Goal: Information Seeking & Learning: Compare options

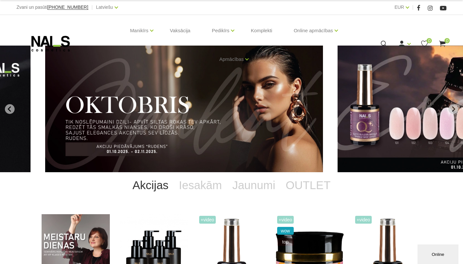
drag, startPoint x: 255, startPoint y: 102, endPoint x: 182, endPoint y: 95, distance: 73.5
click at [182, 95] on img "1 of 11" at bounding box center [184, 109] width 278 height 126
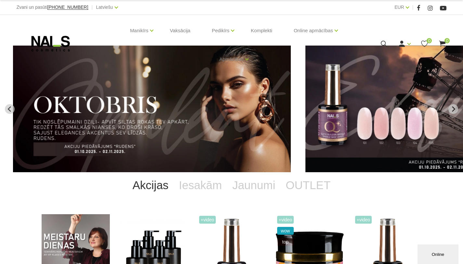
drag, startPoint x: 238, startPoint y: 100, endPoint x: 193, endPoint y: 92, distance: 45.6
click at [195, 92] on img "1 of 11" at bounding box center [152, 109] width 278 height 126
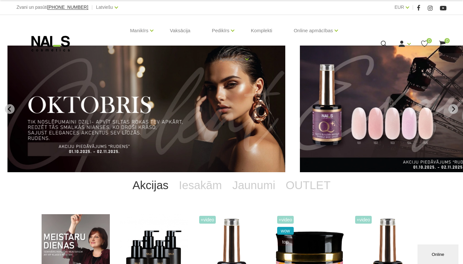
drag, startPoint x: 259, startPoint y: 98, endPoint x: 169, endPoint y: 88, distance: 90.9
click at [185, 90] on img "1 of 11" at bounding box center [146, 109] width 278 height 126
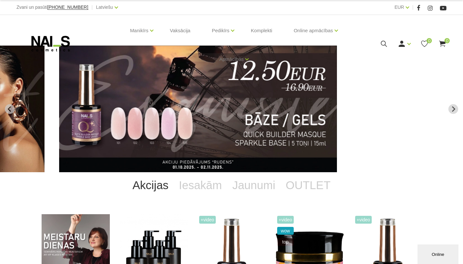
drag, startPoint x: 256, startPoint y: 100, endPoint x: 196, endPoint y: 94, distance: 60.1
click at [206, 94] on img "2 of 11" at bounding box center [198, 109] width 278 height 126
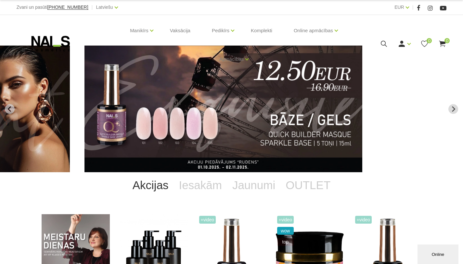
drag, startPoint x: 277, startPoint y: 103, endPoint x: 174, endPoint y: 93, distance: 103.5
click at [178, 93] on img "2 of 11" at bounding box center [224, 109] width 278 height 126
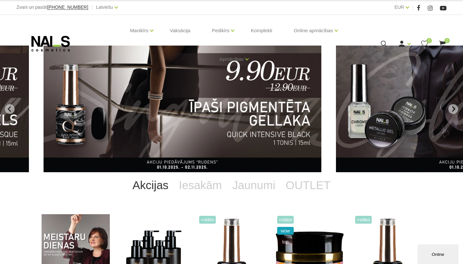
drag, startPoint x: 283, startPoint y: 106, endPoint x: 159, endPoint y: 102, distance: 124.9
click at [166, 104] on img "3 of 11" at bounding box center [183, 109] width 278 height 126
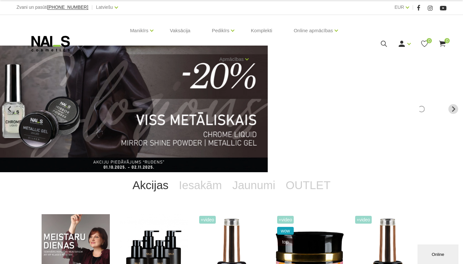
drag, startPoint x: 301, startPoint y: 109, endPoint x: 180, endPoint y: 108, distance: 121.6
click at [188, 108] on img "4 of 11" at bounding box center [129, 109] width 278 height 126
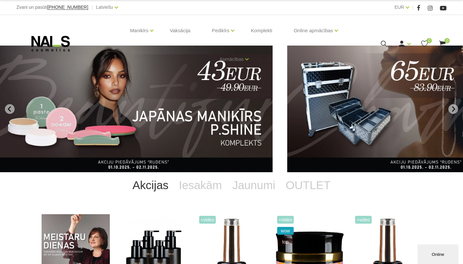
drag, startPoint x: 278, startPoint y: 107, endPoint x: 165, endPoint y: 104, distance: 113.5
click at [172, 104] on img "5 of 11" at bounding box center [134, 109] width 278 height 126
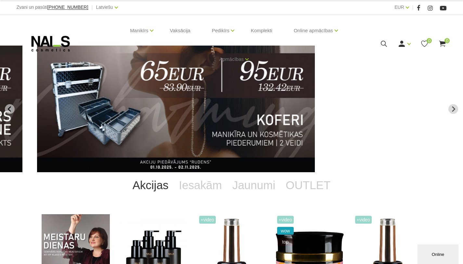
drag, startPoint x: 266, startPoint y: 106, endPoint x: 149, endPoint y: 104, distance: 117.4
click at [151, 104] on img "6 of 11" at bounding box center [176, 109] width 278 height 126
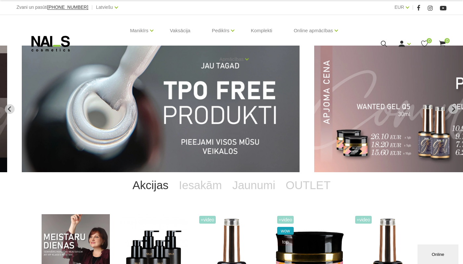
drag, startPoint x: 266, startPoint y: 107, endPoint x: 172, endPoint y: 101, distance: 94.5
click at [179, 101] on img "7 of 11" at bounding box center [161, 109] width 278 height 126
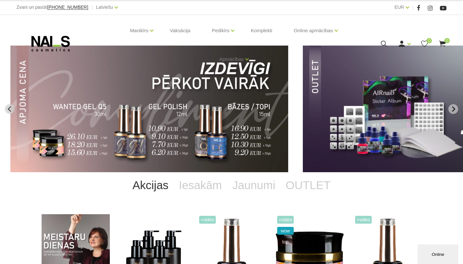
drag, startPoint x: 270, startPoint y: 106, endPoint x: 178, endPoint y: 104, distance: 92.0
click at [180, 104] on img "8 of 11" at bounding box center [149, 109] width 278 height 126
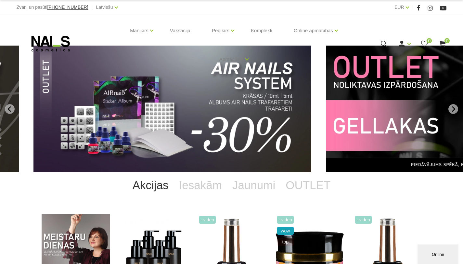
drag, startPoint x: 280, startPoint y: 108, endPoint x: 190, endPoint y: 104, distance: 90.1
click at [193, 105] on img "9 of 11" at bounding box center [172, 109] width 278 height 126
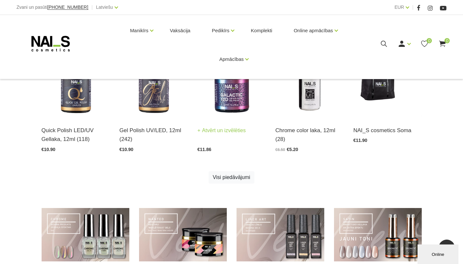
scroll to position [390, 0]
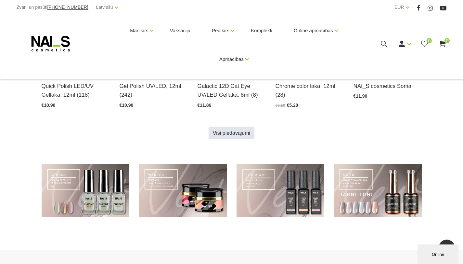
click at [230, 131] on link "Visi piedāvājumi" at bounding box center [232, 133] width 46 height 12
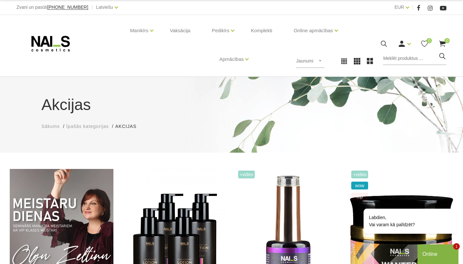
click at [57, 41] on icon at bounding box center [51, 43] width 68 height 16
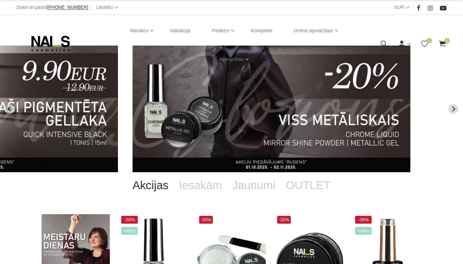
drag, startPoint x: 159, startPoint y: 115, endPoint x: 267, endPoint y: 116, distance: 108.6
click at [256, 116] on img "4 of 11" at bounding box center [272, 109] width 278 height 126
drag, startPoint x: 167, startPoint y: 113, endPoint x: 289, endPoint y: 112, distance: 122.2
click at [284, 113] on img "4 of 11" at bounding box center [271, 109] width 278 height 126
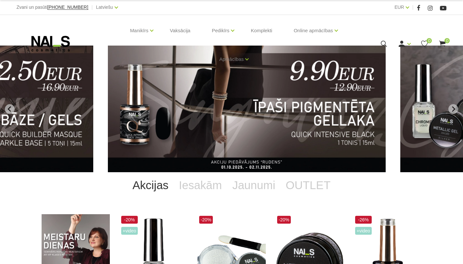
drag, startPoint x: 175, startPoint y: 115, endPoint x: 296, endPoint y: 115, distance: 121.6
click at [283, 115] on img "3 of 11" at bounding box center [247, 109] width 278 height 126
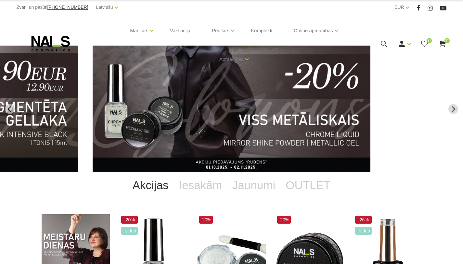
drag, startPoint x: 185, startPoint y: 116, endPoint x: 232, endPoint y: 114, distance: 47.2
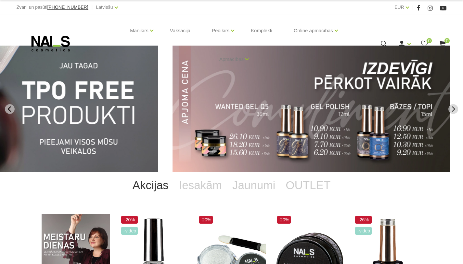
drag, startPoint x: 196, startPoint y: 115, endPoint x: 273, endPoint y: 101, distance: 78.0
click at [273, 101] on img "8 of 11" at bounding box center [312, 109] width 278 height 126
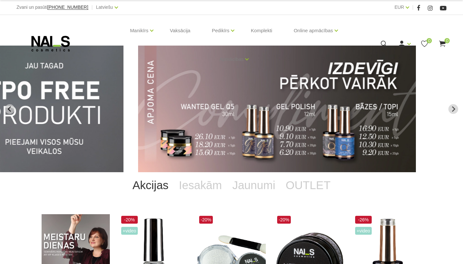
drag, startPoint x: 187, startPoint y: 101, endPoint x: 270, endPoint y: 102, distance: 83.2
click at [261, 102] on img "8 of 11" at bounding box center [277, 109] width 278 height 126
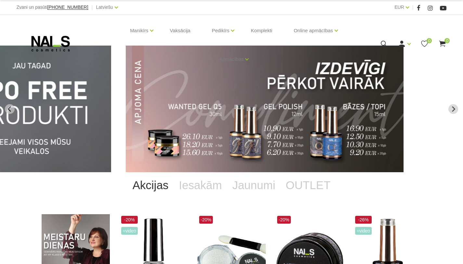
drag, startPoint x: 181, startPoint y: 104, endPoint x: 285, endPoint y: 104, distance: 103.7
click at [272, 104] on img "8 of 11" at bounding box center [265, 109] width 278 height 126
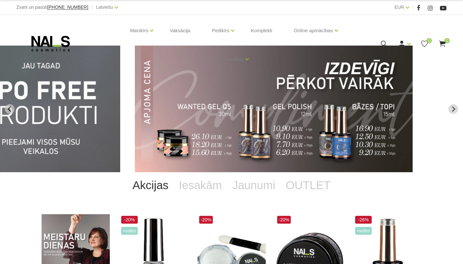
drag, startPoint x: 199, startPoint y: 107, endPoint x: 294, endPoint y: 107, distance: 94.3
click at [285, 107] on img "8 of 11" at bounding box center [274, 109] width 278 height 126
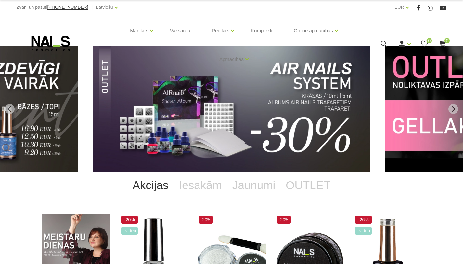
drag, startPoint x: 183, startPoint y: 113, endPoint x: 222, endPoint y: 112, distance: 39.3
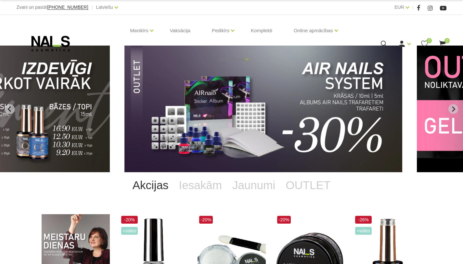
click at [223, 111] on img "9 of 11" at bounding box center [264, 109] width 278 height 126
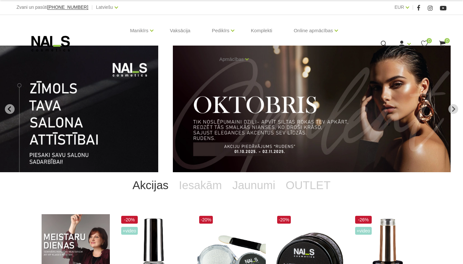
drag, startPoint x: 176, startPoint y: 117, endPoint x: 285, endPoint y: 116, distance: 109.6
click at [283, 116] on img "1 of 11" at bounding box center [312, 109] width 278 height 126
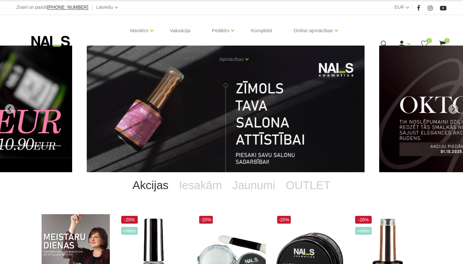
drag, startPoint x: 223, startPoint y: 117, endPoint x: 184, endPoint y: 118, distance: 39.4
click at [186, 119] on img "11 of 11" at bounding box center [226, 109] width 278 height 126
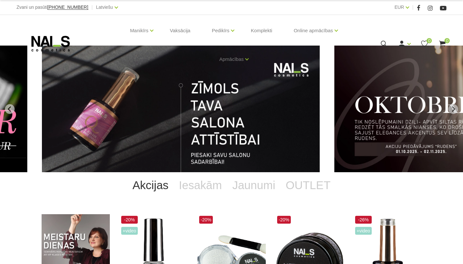
drag, startPoint x: 255, startPoint y: 125, endPoint x: 166, endPoint y: 119, distance: 88.6
click at [171, 120] on img "11 of 11" at bounding box center [181, 109] width 278 height 126
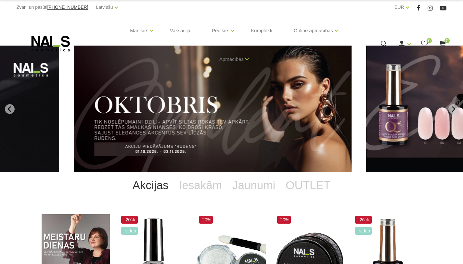
drag, startPoint x: 251, startPoint y: 126, endPoint x: 228, endPoint y: 126, distance: 23.4
click at [228, 126] on img "1 of 11" at bounding box center [213, 109] width 278 height 126
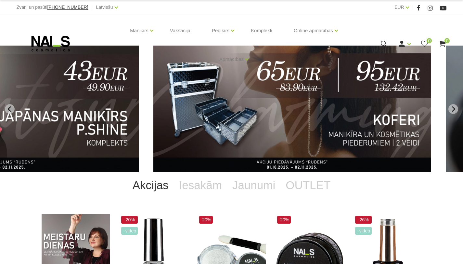
drag, startPoint x: 276, startPoint y: 101, endPoint x: 337, endPoint y: 101, distance: 61.1
click at [337, 101] on img "6 of 11" at bounding box center [292, 109] width 278 height 126
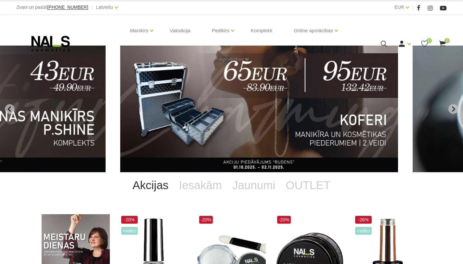
drag, startPoint x: 184, startPoint y: 100, endPoint x: 140, endPoint y: 94, distance: 44.3
click at [141, 94] on img "6 of 11" at bounding box center [259, 109] width 278 height 126
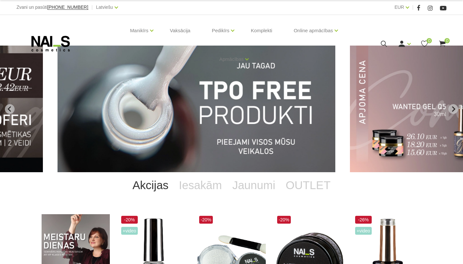
drag, startPoint x: 235, startPoint y: 109, endPoint x: 166, endPoint y: 100, distance: 70.2
click at [172, 102] on img "7 of 11" at bounding box center [197, 109] width 278 height 126
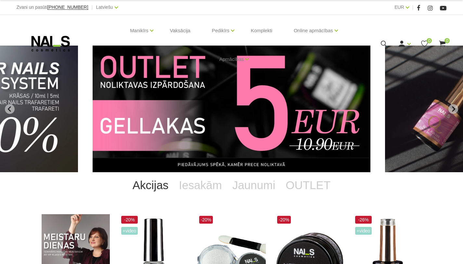
drag, startPoint x: 231, startPoint y: 105, endPoint x: 197, endPoint y: 103, distance: 34.9
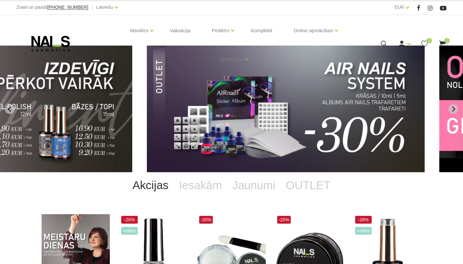
drag, startPoint x: 149, startPoint y: 95, endPoint x: 242, endPoint y: 101, distance: 92.5
click at [238, 101] on img "9 of 11" at bounding box center [286, 109] width 278 height 126
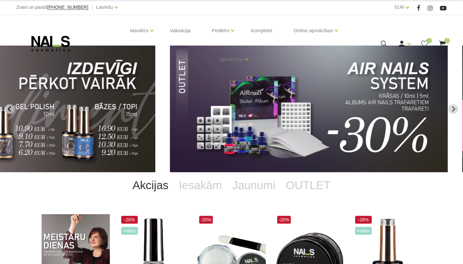
drag, startPoint x: 205, startPoint y: 104, endPoint x: 298, endPoint y: 108, distance: 93.4
click at [294, 109] on img "9 of 11" at bounding box center [309, 109] width 278 height 126
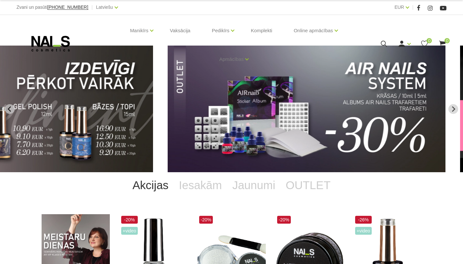
drag, startPoint x: 211, startPoint y: 102, endPoint x: 303, endPoint y: 108, distance: 92.9
click at [303, 108] on img "9 of 11" at bounding box center [307, 109] width 278 height 126
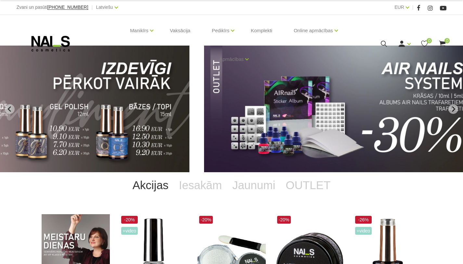
drag, startPoint x: 251, startPoint y: 103, endPoint x: 324, endPoint y: 108, distance: 73.0
click at [321, 107] on img "9 of 11" at bounding box center [343, 109] width 278 height 126
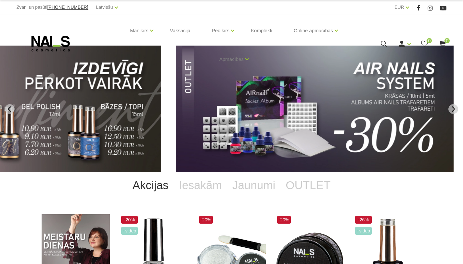
drag, startPoint x: 262, startPoint y: 101, endPoint x: 347, endPoint y: 104, distance: 85.2
click at [327, 105] on img "9 of 11" at bounding box center [315, 109] width 278 height 126
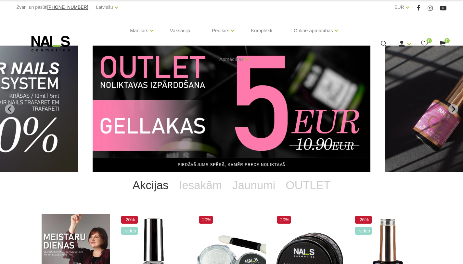
drag, startPoint x: 99, startPoint y: 60, endPoint x: 194, endPoint y: 56, distance: 94.4
click at [194, 56] on div "Manikīrs Gēllakas Bāzes, topi un praimeri Gēlu sistēmas Dizaina sistēmas Dažādi…" at bounding box center [232, 43] width 430 height 57
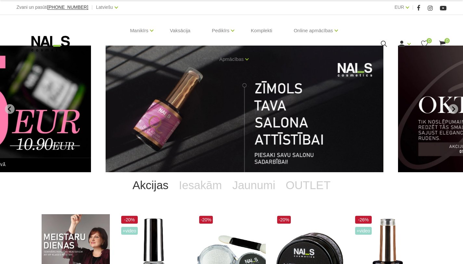
drag, startPoint x: 162, startPoint y: 82, endPoint x: 301, endPoint y: 82, distance: 138.8
click at [300, 83] on img "11 of 11" at bounding box center [245, 109] width 278 height 126
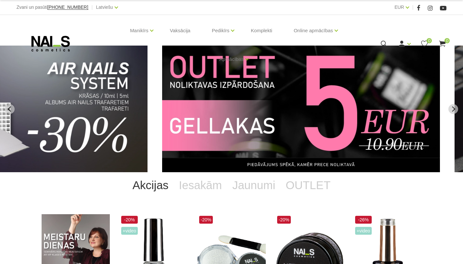
drag, startPoint x: 190, startPoint y: 86, endPoint x: 307, endPoint y: 91, distance: 117.1
click at [302, 91] on img "10 of 11" at bounding box center [301, 109] width 278 height 126
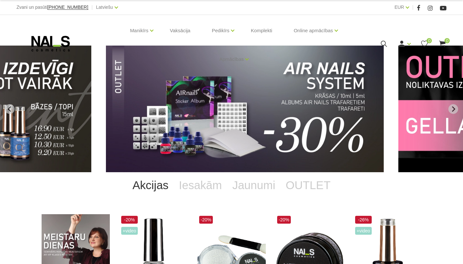
drag, startPoint x: 276, startPoint y: 96, endPoint x: 289, endPoint y: 96, distance: 13.3
click at [289, 96] on img "9 of 11" at bounding box center [245, 109] width 278 height 126
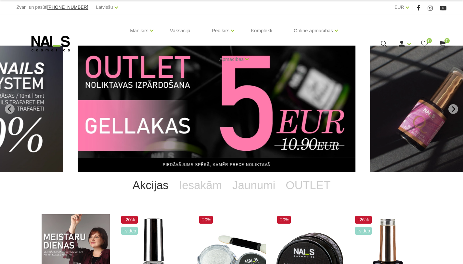
drag, startPoint x: 278, startPoint y: 102, endPoint x: 109, endPoint y: 101, distance: 168.4
click at [119, 103] on img "10 of 11" at bounding box center [217, 109] width 278 height 126
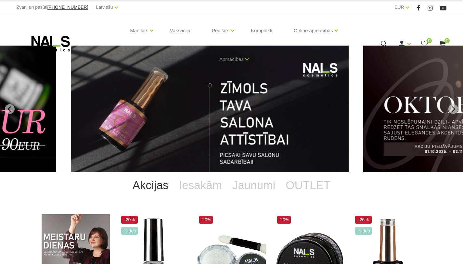
drag, startPoint x: 287, startPoint y: 115, endPoint x: 166, endPoint y: 115, distance: 120.6
click at [169, 116] on img "11 of 11" at bounding box center [210, 109] width 278 height 126
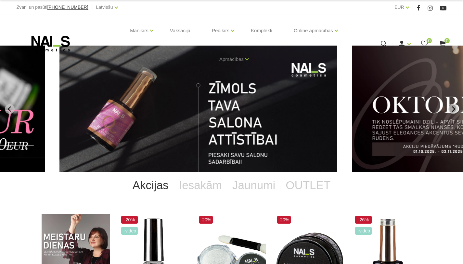
drag, startPoint x: 277, startPoint y: 121, endPoint x: 125, endPoint y: 121, distance: 152.1
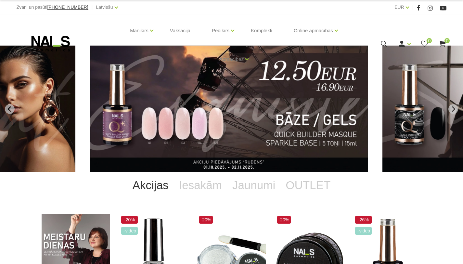
drag, startPoint x: 318, startPoint y: 130, endPoint x: 237, endPoint y: 124, distance: 80.9
click at [237, 124] on img "2 of 11" at bounding box center [229, 109] width 278 height 126
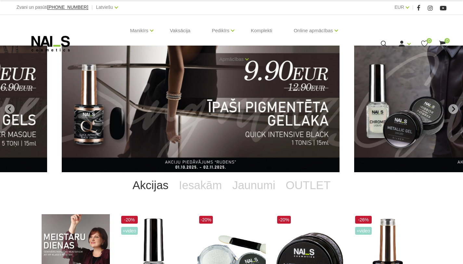
drag, startPoint x: 357, startPoint y: 138, endPoint x: 258, endPoint y: 133, distance: 99.0
click at [264, 135] on img "3 of 11" at bounding box center [201, 109] width 278 height 126
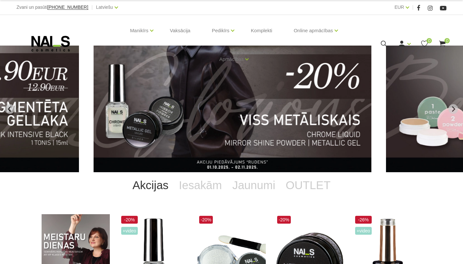
drag, startPoint x: 313, startPoint y: 133, endPoint x: 193, endPoint y: 120, distance: 121.0
click at [204, 122] on img "4 of 11" at bounding box center [233, 109] width 278 height 126
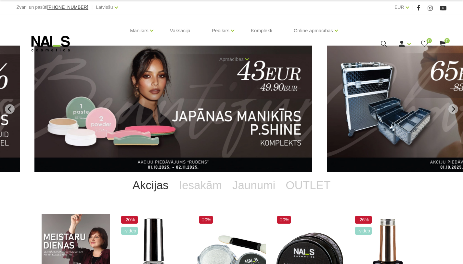
drag, startPoint x: 310, startPoint y: 127, endPoint x: 217, endPoint y: 121, distance: 92.6
click at [220, 121] on img "5 of 11" at bounding box center [173, 109] width 278 height 126
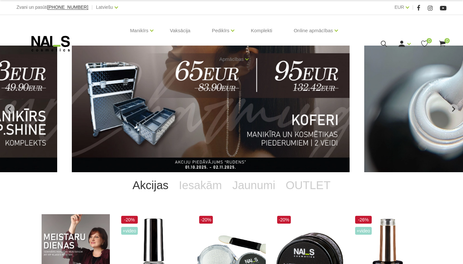
drag, startPoint x: 284, startPoint y: 123, endPoint x: 244, endPoint y: 120, distance: 40.4
click at [244, 120] on img "6 of 11" at bounding box center [211, 109] width 278 height 126
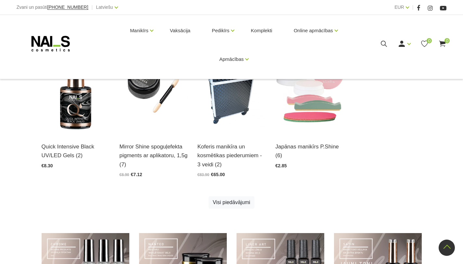
scroll to position [358, 0]
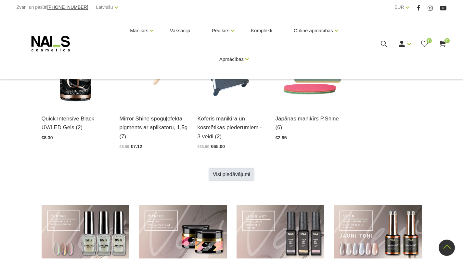
click at [243, 175] on link "Visi piedāvājumi" at bounding box center [232, 174] width 46 height 12
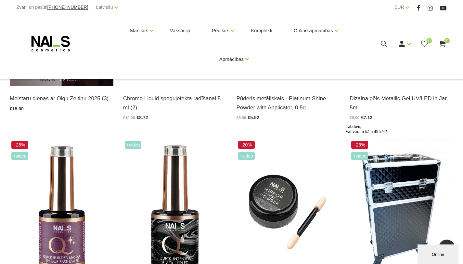
scroll to position [193, 0]
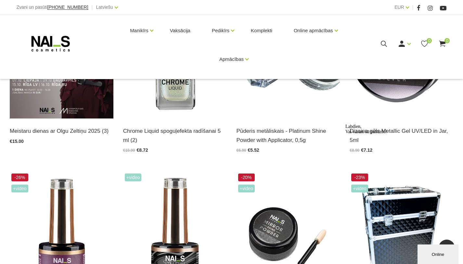
click at [365, 132] on div "Labdien, Vai varam kā palīdzēt?" at bounding box center [404, 129] width 117 height 10
click at [364, 131] on div "Labdien, Vai varam kā palīdzēt?" at bounding box center [404, 129] width 117 height 10
click at [377, 131] on div "Labdien, Vai varam kā palīdzēt?" at bounding box center [404, 129] width 117 height 10
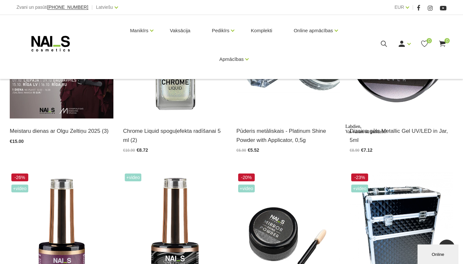
click at [378, 130] on div "Labdien, Vai varam kā palīdzēt?" at bounding box center [404, 129] width 117 height 10
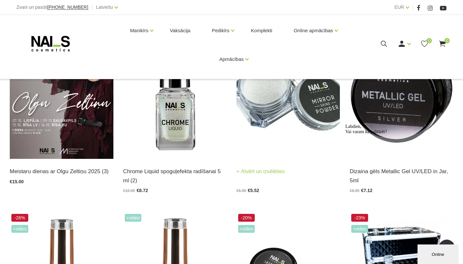
scroll to position [128, 0]
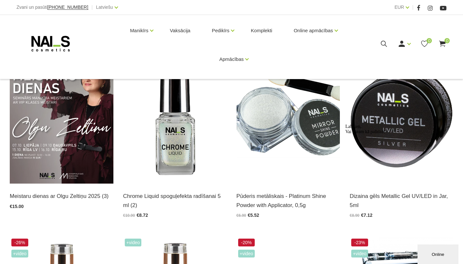
click at [383, 124] on div at bounding box center [404, 124] width 117 height 0
click at [394, 134] on div "Labdien, Vai varam kā palīdzēt?" at bounding box center [404, 129] width 117 height 10
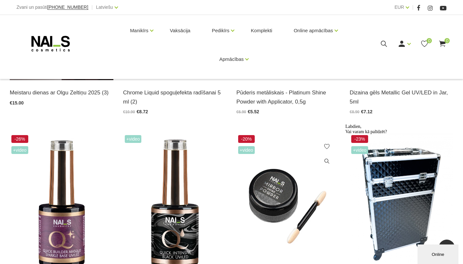
scroll to position [160, 0]
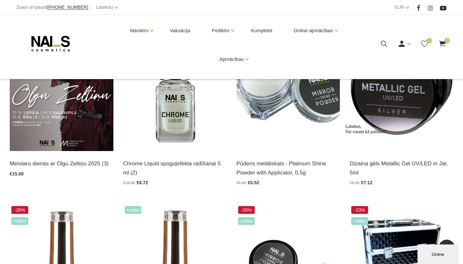
drag, startPoint x: 344, startPoint y: 162, endPoint x: 368, endPoint y: 163, distance: 24.1
click at [365, 134] on div "Labdien, Vai varam kā palīdzēt?" at bounding box center [404, 129] width 117 height 10
click at [368, 134] on div "Labdien, Vai varam kā palīdzēt?" at bounding box center [404, 129] width 117 height 10
drag, startPoint x: 348, startPoint y: 163, endPoint x: 382, endPoint y: 171, distance: 34.4
click at [381, 134] on div "Labdien, Vai varam kā palīdzēt?" at bounding box center [404, 129] width 117 height 10
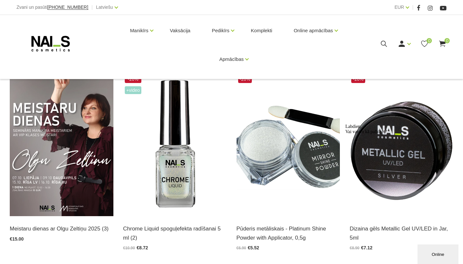
scroll to position [30, 0]
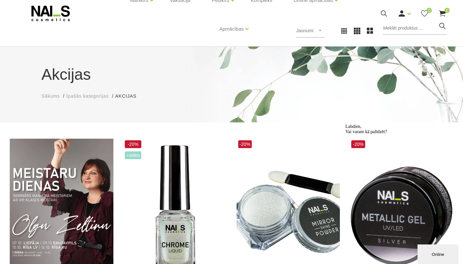
click at [390, 134] on div "Labdien, Vai varam kā palīdzēt?" at bounding box center [404, 129] width 117 height 10
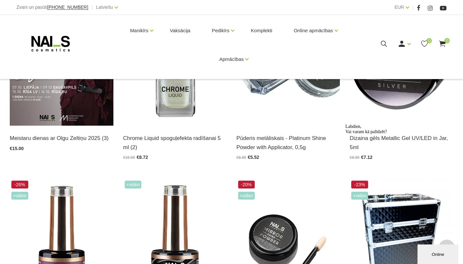
scroll to position [193, 0]
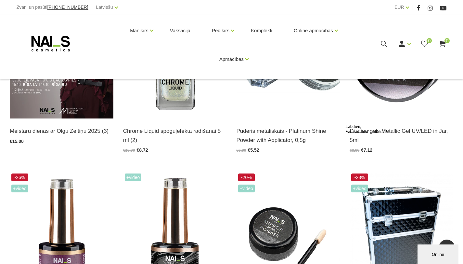
drag, startPoint x: 348, startPoint y: 130, endPoint x: 370, endPoint y: 132, distance: 21.9
click at [370, 132] on div "Labdien, Vai varam kā palīdzēt?" at bounding box center [404, 129] width 117 height 10
click at [360, 131] on div "Labdien, Vai varam kā palīdzēt?" at bounding box center [404, 129] width 117 height 10
drag, startPoint x: 360, startPoint y: 131, endPoint x: 387, endPoint y: 130, distance: 27.0
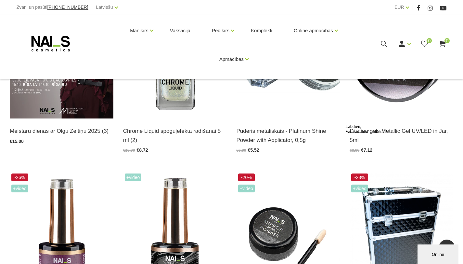
drag, startPoint x: 387, startPoint y: 130, endPoint x: 451, endPoint y: 131, distance: 64.0
click at [451, 131] on div "Labdien, Vai varam kā palīdzēt?" at bounding box center [404, 129] width 117 height 10
drag, startPoint x: 394, startPoint y: 140, endPoint x: 347, endPoint y: 126, distance: 49.2
click at [347, 126] on div "Labdien, Vai varam kā palīdzēt?" at bounding box center [404, 129] width 117 height 10
drag, startPoint x: 345, startPoint y: 126, endPoint x: 378, endPoint y: 134, distance: 33.7
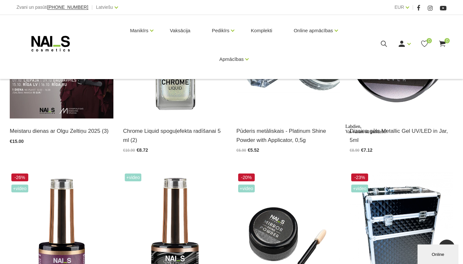
click at [378, 134] on div "Labdien, Vai varam kā palīdzēt?" at bounding box center [404, 129] width 117 height 10
click at [377, 133] on div "Labdien, Vai varam kā palīdzēt?" at bounding box center [404, 129] width 117 height 10
click at [364, 130] on div "Labdien, Vai varam kā palīdzēt?" at bounding box center [404, 129] width 117 height 10
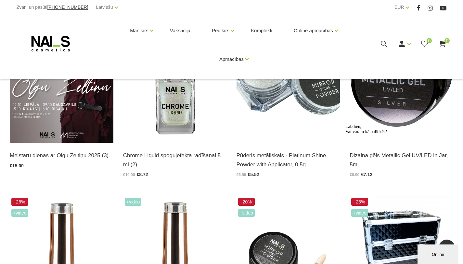
scroll to position [160, 0]
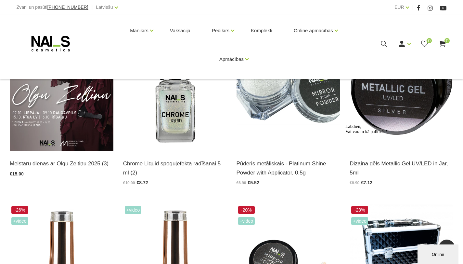
drag, startPoint x: 343, startPoint y: 162, endPoint x: 354, endPoint y: 165, distance: 11.4
click at [354, 134] on div "Labdien, Vai varam kā palīdzēt?" at bounding box center [404, 129] width 117 height 10
drag, startPoint x: 355, startPoint y: 165, endPoint x: 385, endPoint y: 145, distance: 36.3
click at [385, 134] on div "Labdien, Vai varam kā palīdzēt?" at bounding box center [404, 129] width 117 height 10
drag, startPoint x: 347, startPoint y: 161, endPoint x: 378, endPoint y: 170, distance: 32.6
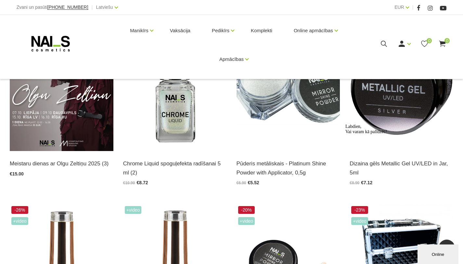
click at [381, 134] on div "Labdien, Vai varam kā palīdzēt?" at bounding box center [404, 129] width 117 height 10
drag, startPoint x: 367, startPoint y: 171, endPoint x: 673, endPoint y: 279, distance: 324.6
click at [343, 157] on html "Labdien, Vai varam kā palīdzēt?" at bounding box center [401, 181] width 117 height 120
drag, startPoint x: 376, startPoint y: 183, endPoint x: 346, endPoint y: 162, distance: 36.8
click at [347, 134] on div "Labdien, Vai varam kā palīdzēt?" at bounding box center [404, 129] width 117 height 10
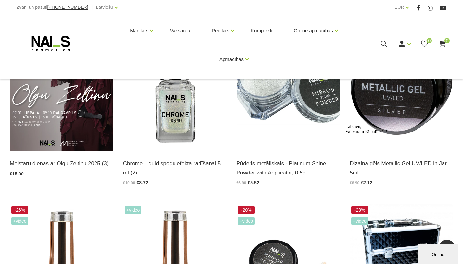
drag, startPoint x: 346, startPoint y: 162, endPoint x: 374, endPoint y: 174, distance: 31.0
click at [374, 134] on div "Labdien, Vai varam kā palīdzēt?" at bounding box center [404, 129] width 117 height 10
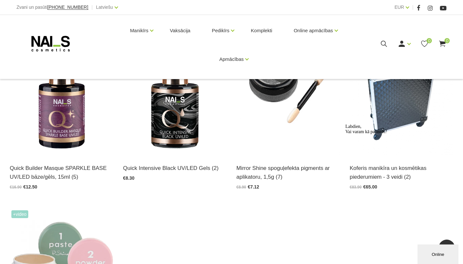
scroll to position [355, 0]
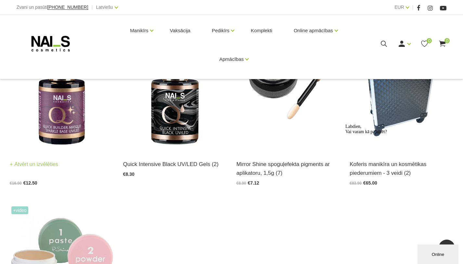
click at [59, 124] on img at bounding box center [62, 80] width 104 height 142
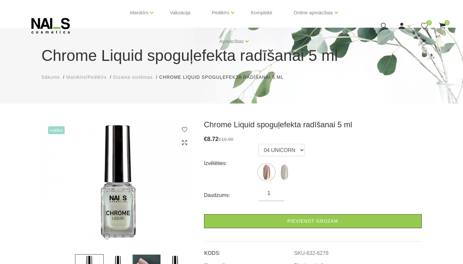
scroll to position [33, 0]
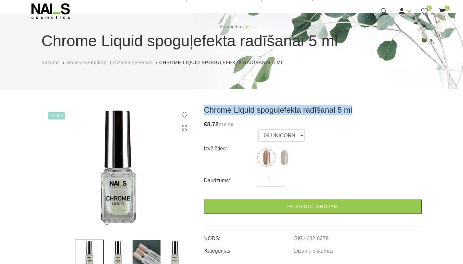
drag, startPoint x: 205, startPoint y: 109, endPoint x: 358, endPoint y: 107, distance: 152.8
click at [358, 107] on h3 "Chrome Liquid spoguļefekta radīšanai 5 ml" at bounding box center [313, 110] width 218 height 10
copy h3 "Chrome Liquid spoguļefekta radīšanai 5 ml"
click at [285, 158] on img at bounding box center [284, 157] width 16 height 16
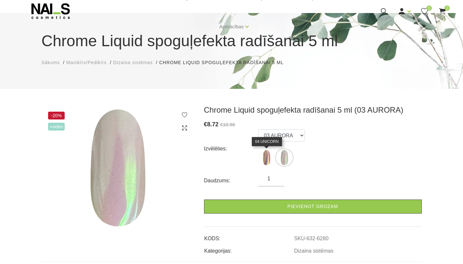
click at [268, 155] on img at bounding box center [266, 157] width 16 height 16
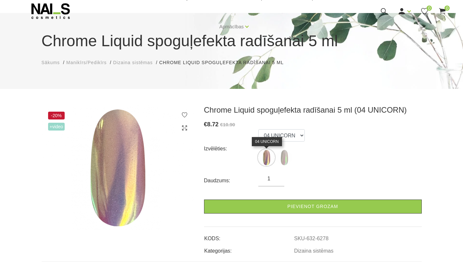
click at [267, 157] on img at bounding box center [266, 157] width 16 height 16
click at [286, 157] on img at bounding box center [284, 157] width 16 height 16
select select "6280"
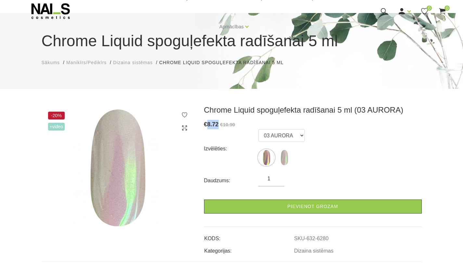
drag, startPoint x: 217, startPoint y: 125, endPoint x: 208, endPoint y: 125, distance: 9.4
click at [208, 125] on span "8.72" at bounding box center [212, 124] width 11 height 7
copy span "8.72"
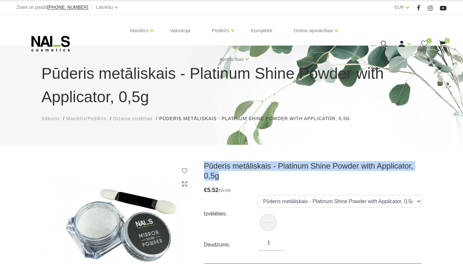
drag, startPoint x: 205, startPoint y: 164, endPoint x: 407, endPoint y: 172, distance: 202.7
click at [407, 172] on h3 "Pūderis metāliskais - Platinum Shine Powder with Applicator, 0,5g" at bounding box center [313, 171] width 218 height 20
copy h3 "Pūderis metāliskais - Platinum Shine Powder with Applicator, 0,5g"
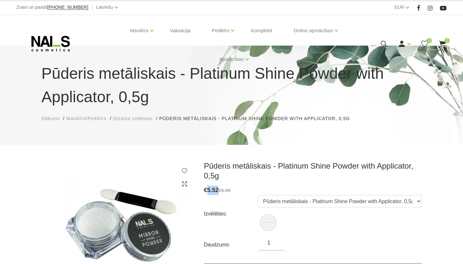
drag, startPoint x: 217, startPoint y: 190, endPoint x: 208, endPoint y: 189, distance: 9.4
click at [208, 189] on span "5.52" at bounding box center [212, 190] width 11 height 7
copy span "5.52"
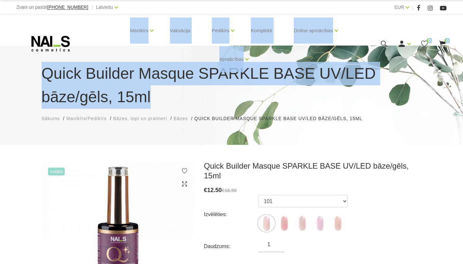
drag, startPoint x: 54, startPoint y: 73, endPoint x: 154, endPoint y: 97, distance: 103.3
click at [154, 97] on body "Zvani un pasūti [PHONE_NUMBER] | Latviešu Latviešu Russian English EUR EUR | Ma…" at bounding box center [231, 132] width 463 height 264
click at [156, 98] on h1 "Quick Builder Masque SPARKLE BASE UV/LED bāze/gēls, 15ml" at bounding box center [232, 85] width 380 height 47
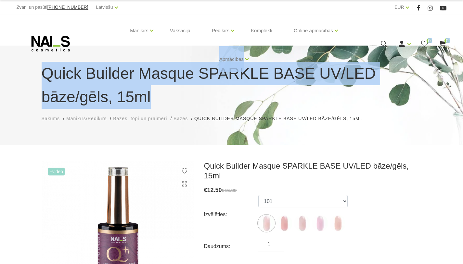
drag, startPoint x: 154, startPoint y: 100, endPoint x: 88, endPoint y: 72, distance: 71.7
click at [88, 72] on body "Zvani un pasūti [PHONE_NUMBER] | Latviešu Latviešu Russian English EUR EUR | Ma…" at bounding box center [231, 132] width 463 height 264
copy body "Loremipsu Dolorsita Consec adipiscin Elitsedd eiusmod Temporin utlabo Etdolo Ma…"
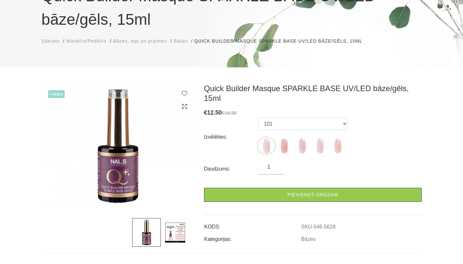
scroll to position [65, 0]
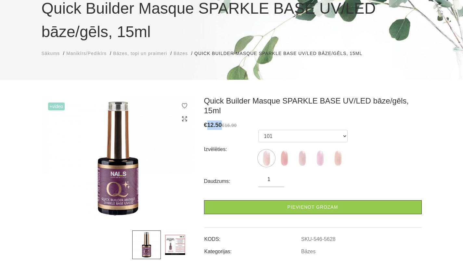
drag, startPoint x: 220, startPoint y: 116, endPoint x: 207, endPoint y: 114, distance: 13.1
click at [207, 122] on span "€ 12.50" at bounding box center [213, 125] width 18 height 7
copy span "12.50"
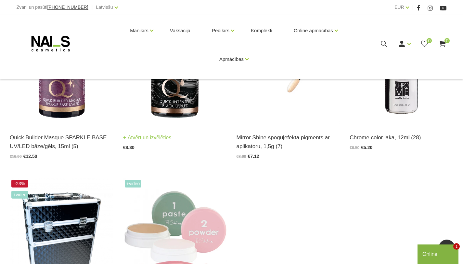
scroll to position [390, 0]
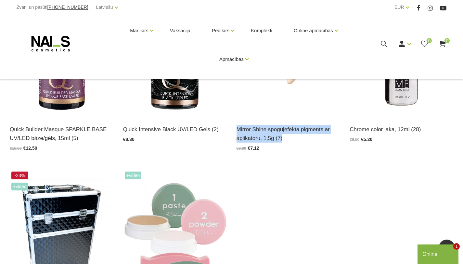
drag, startPoint x: 233, startPoint y: 127, endPoint x: 232, endPoint y: 120, distance: 7.9
click at [232, 120] on div "-20% +Video Mirror Shine spoguļefekta pigments ar aplikatoru, 1,5g (7) Atvērt u…" at bounding box center [288, 64] width 113 height 181
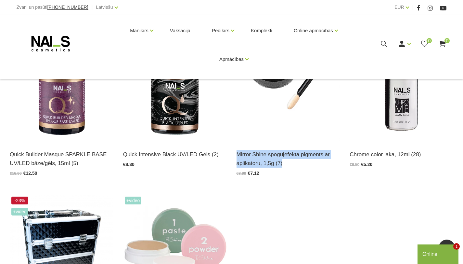
scroll to position [358, 0]
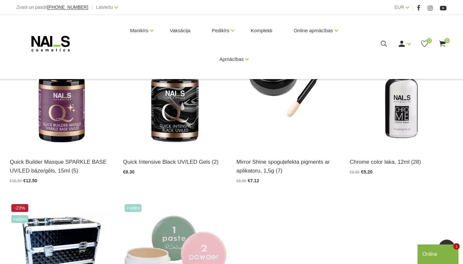
click at [227, 118] on div "+Video Quick Intensive Black UV/LED Gels (2) Atvērt un izvēlēties €8.30" at bounding box center [174, 97] width 113 height 181
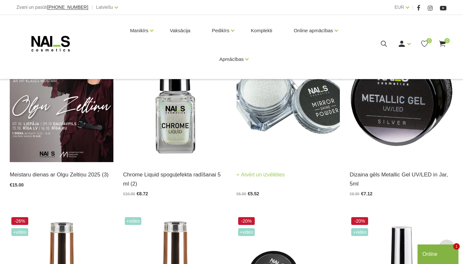
scroll to position [153, 0]
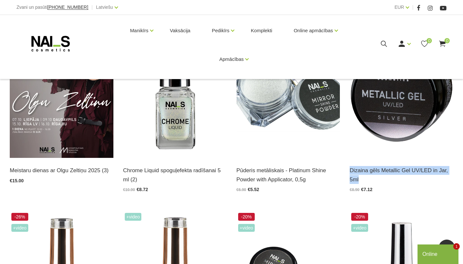
drag, startPoint x: 348, startPoint y: 170, endPoint x: 346, endPoint y: 162, distance: 8.4
click at [346, 162] on div "-20% Dizaina gēls Metallic Gel UV/LED in Jar, 5ml Atvērt un izvēlēties €8.90 €7…" at bounding box center [401, 105] width 113 height 181
click at [345, 168] on div "-20% Dizaina gēls Metallic Gel UV/LED in Jar, 5ml Atvērt un izvēlēties €8.90 €7…" at bounding box center [401, 105] width 113 height 181
drag, startPoint x: 346, startPoint y: 168, endPoint x: 347, endPoint y: 160, distance: 8.2
click at [347, 160] on div "-20% Dizaina gēls Metallic Gel UV/LED in Jar, 5ml Atvērt un izvēlēties €8.90 €7…" at bounding box center [401, 105] width 113 height 181
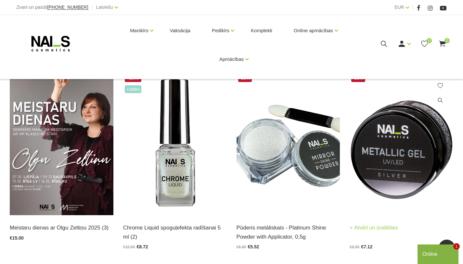
scroll to position [88, 0]
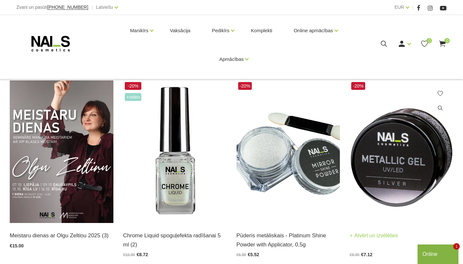
click at [396, 140] on img at bounding box center [402, 151] width 104 height 142
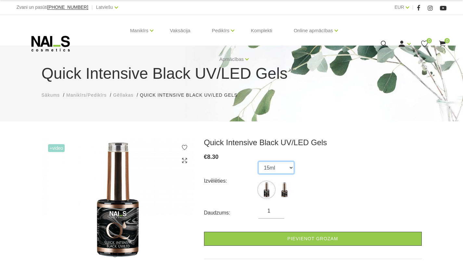
click at [284, 169] on select "15ml 8ml" at bounding box center [276, 167] width 36 height 12
click at [258, 161] on select "15ml 8ml" at bounding box center [276, 167] width 36 height 12
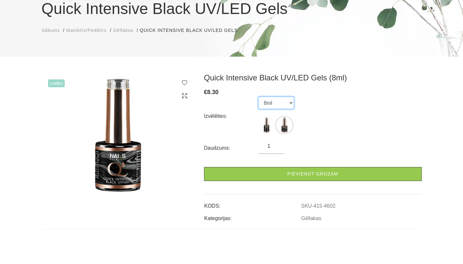
scroll to position [65, 0]
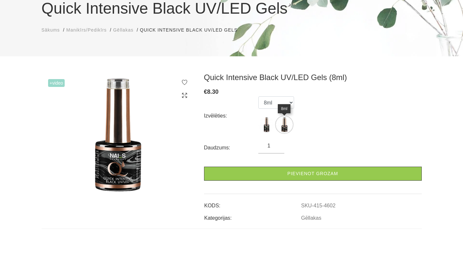
click at [282, 126] on img at bounding box center [284, 124] width 16 height 16
click at [266, 125] on img at bounding box center [266, 124] width 16 height 16
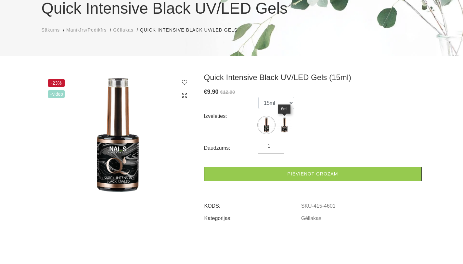
click at [286, 126] on img at bounding box center [284, 125] width 16 height 16
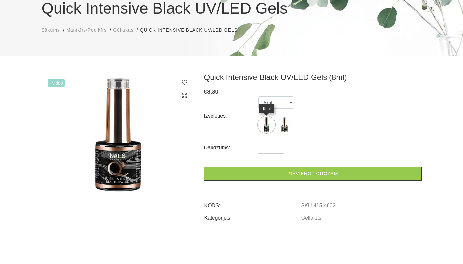
click at [268, 126] on img at bounding box center [266, 124] width 16 height 16
select select "4601"
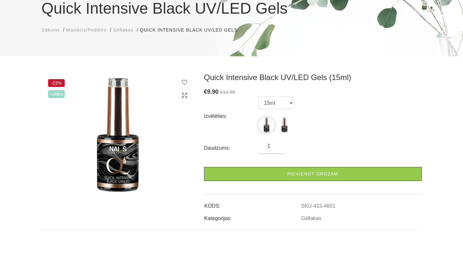
click at [217, 92] on span "9.90" at bounding box center [212, 91] width 11 height 7
drag, startPoint x: 275, startPoint y: 13, endPoint x: 235, endPoint y: 9, distance: 40.6
drag, startPoint x: 277, startPoint y: 11, endPoint x: 258, endPoint y: 10, distance: 18.6
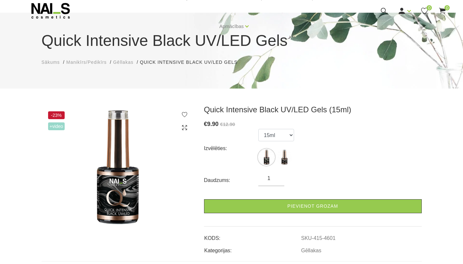
scroll to position [33, 0]
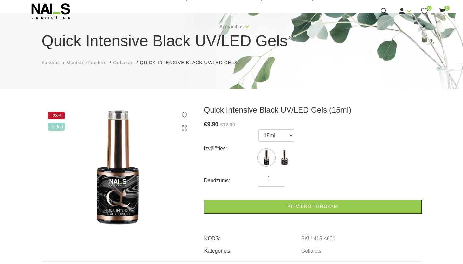
drag, startPoint x: 43, startPoint y: 40, endPoint x: 63, endPoint y: 43, distance: 20.3
click at [63, 43] on div "Manikīrs Gēllakas Bāzes, topi un praimeri Gēlu sistēmas Dizaina sistēmas Dažādi…" at bounding box center [231, 14] width 463 height 64
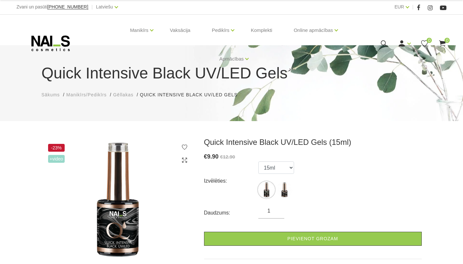
scroll to position [0, 0]
click at [293, 114] on div "Quick Intensive Black UV/LED Gels Sākums Manikīrs/Pedikīrs Gēllakas Quick Inten…" at bounding box center [231, 84] width 463 height 76
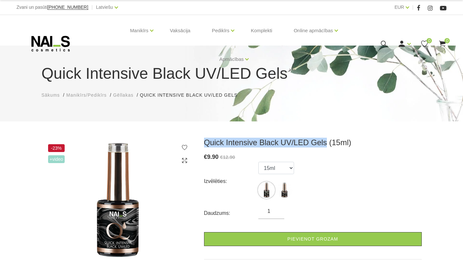
drag, startPoint x: 204, startPoint y: 143, endPoint x: 321, endPoint y: 145, distance: 116.7
click at [321, 145] on h3 "Quick Intensive Black UV/LED Gels (15ml)" at bounding box center [313, 143] width 218 height 10
copy h3 "Quick Intensive Black UV/LED Gels"
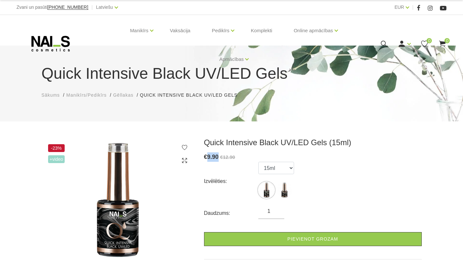
drag, startPoint x: 217, startPoint y: 157, endPoint x: 207, endPoint y: 155, distance: 10.5
click at [207, 155] on span "9.90" at bounding box center [212, 156] width 11 height 7
copy span "9.90"
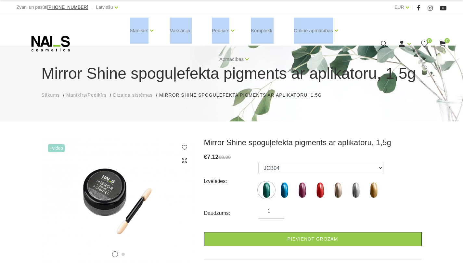
drag, startPoint x: 43, startPoint y: 71, endPoint x: 96, endPoint y: 70, distance: 52.7
click at [96, 70] on div "Manikīrs Gēllakas Bāzes, topi un praimeri Gēlu sistēmas Dizaina sistēmas Dažādi…" at bounding box center [232, 43] width 430 height 57
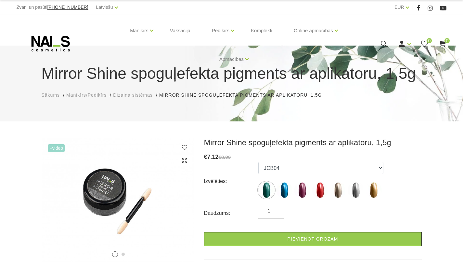
click at [335, 78] on div "Manikīrs Gēllakas Bāzes, topi un praimeri Gēlu sistēmas Dizaina sistēmas Dažādi…" at bounding box center [231, 47] width 463 height 64
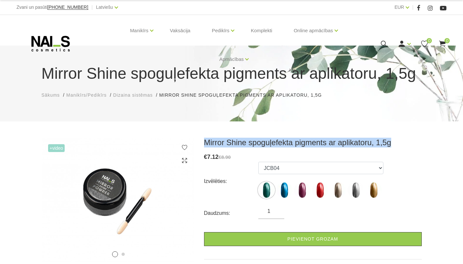
drag, startPoint x: 202, startPoint y: 140, endPoint x: 391, endPoint y: 139, distance: 189.5
click at [391, 139] on div "Mirror Shine spoguļefekta pigments ar aplikatoru, 1,5g € 7.12 €8.90 Izvēlēties:…" at bounding box center [313, 219] width 228 height 163
copy h3 "Mirror Shine spoguļefekta pigments ar aplikatoru, 1,5g"
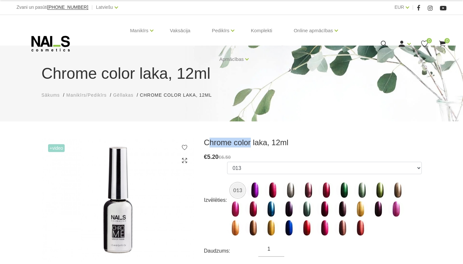
drag, startPoint x: 206, startPoint y: 144, endPoint x: 241, endPoint y: 143, distance: 34.5
click at [251, 143] on h3 "Chrome color laka, 12ml" at bounding box center [313, 143] width 218 height 10
drag, startPoint x: 205, startPoint y: 144, endPoint x: 292, endPoint y: 142, distance: 86.2
click at [292, 142] on h3 "Chrome color laka, 12ml" at bounding box center [313, 143] width 218 height 10
copy h3 "Chrome color laka, 12ml"
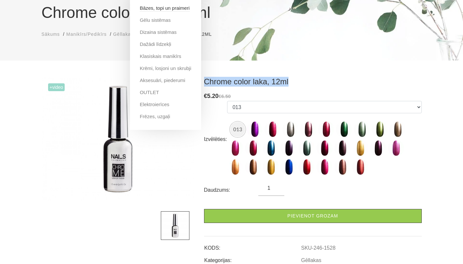
scroll to position [65, 0]
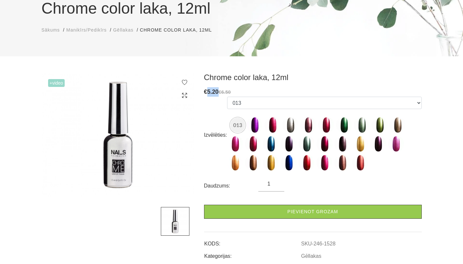
drag, startPoint x: 217, startPoint y: 91, endPoint x: 208, endPoint y: 91, distance: 8.8
click at [208, 91] on span "5.20" at bounding box center [212, 91] width 11 height 7
copy span "5.20"
click at [254, 122] on img at bounding box center [255, 125] width 16 height 16
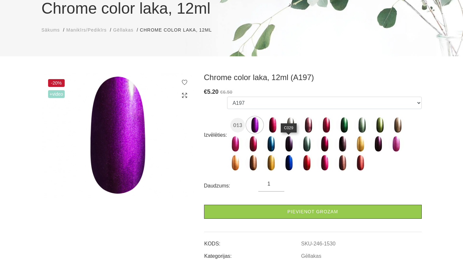
click at [288, 146] on img at bounding box center [289, 144] width 16 height 16
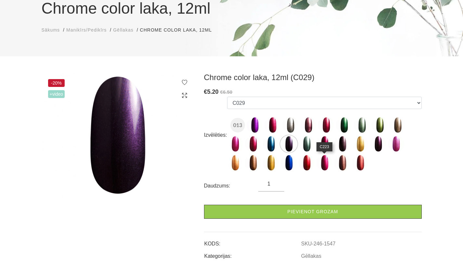
click at [326, 164] on img at bounding box center [325, 162] width 16 height 16
select select "1534"
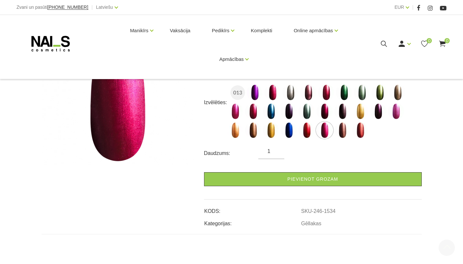
scroll to position [0, 0]
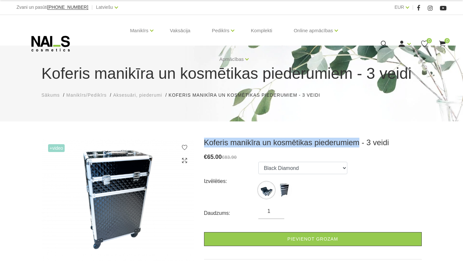
drag, startPoint x: 203, startPoint y: 141, endPoint x: 358, endPoint y: 141, distance: 154.7
click at [358, 141] on div "Koferis manikīra un kosmētikas piederumiem - 3 veidi € 65.00 €83.90 Izvēlēties:…" at bounding box center [313, 219] width 228 height 163
copy h3 "Koferis manikīra un kosmētikas piederumiem"
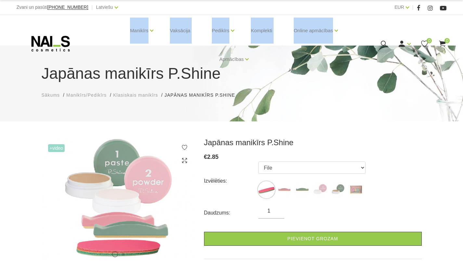
drag, startPoint x: 43, startPoint y: 74, endPoint x: 165, endPoint y: 71, distance: 121.6
click at [165, 71] on div "Manikīrs Gēllakas Bāzes, topi un praimeri Gēlu sistēmas Dizaina sistēmas Dažādi…" at bounding box center [231, 47] width 463 height 64
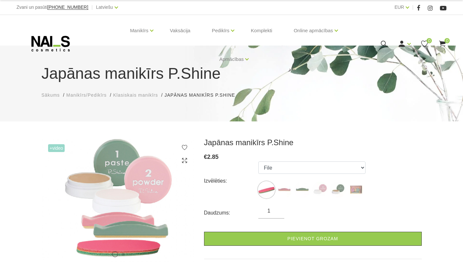
click at [298, 142] on h3 "Japānas manikīrs P.Shine" at bounding box center [313, 143] width 218 height 10
drag, startPoint x: 292, startPoint y: 143, endPoint x: 204, endPoint y: 145, distance: 87.5
click at [204, 145] on h3 "Japānas manikīrs P.Shine" at bounding box center [313, 143] width 218 height 10
copy h3 "Japānas manikīrs P.Shine"
click at [283, 190] on img at bounding box center [284, 189] width 16 height 16
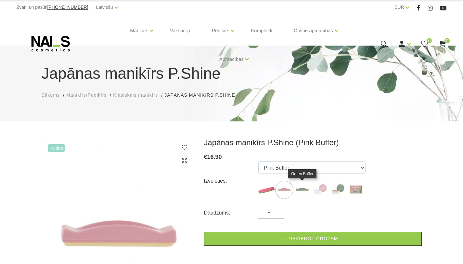
click at [304, 190] on img at bounding box center [302, 189] width 16 height 16
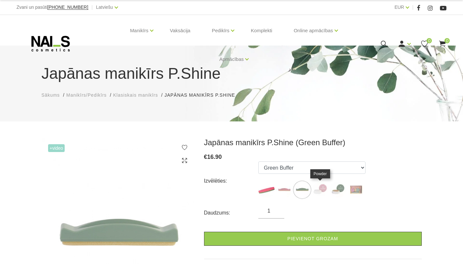
click at [322, 188] on img at bounding box center [320, 189] width 16 height 16
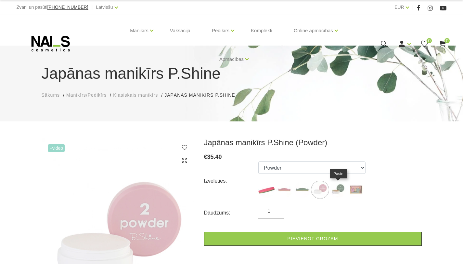
click at [340, 189] on img at bounding box center [338, 189] width 16 height 16
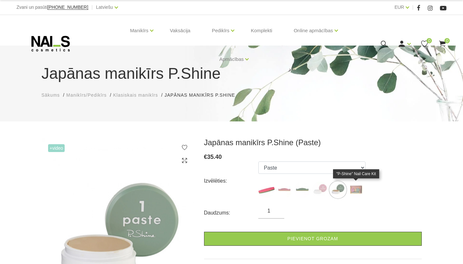
click at [357, 189] on img at bounding box center [356, 189] width 16 height 16
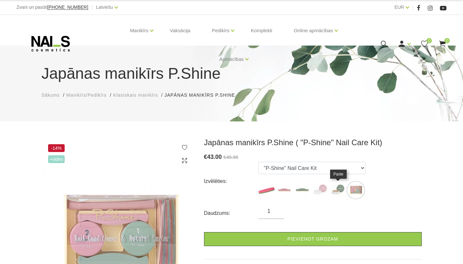
click at [336, 188] on img at bounding box center [338, 190] width 16 height 16
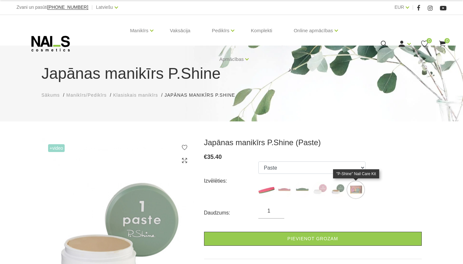
click at [358, 188] on img at bounding box center [356, 189] width 16 height 16
select select "127"
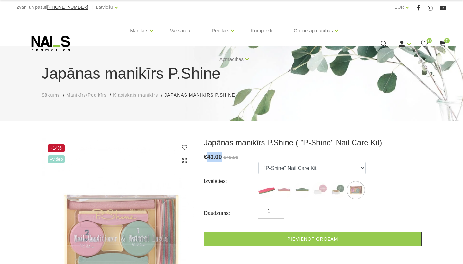
drag, startPoint x: 221, startPoint y: 157, endPoint x: 207, endPoint y: 156, distance: 14.7
click at [207, 156] on span "€ 43.00" at bounding box center [214, 156] width 20 height 7
copy span "43.00"
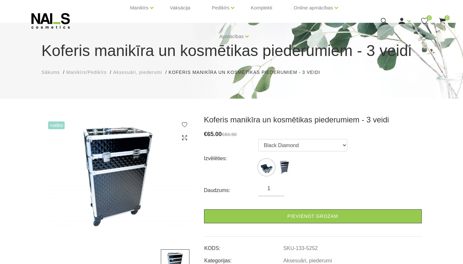
scroll to position [65, 0]
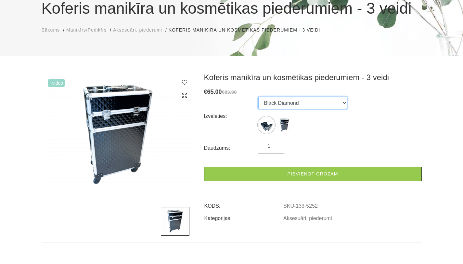
click at [288, 102] on select "Black Diamond Large on wheels black Diamond" at bounding box center [302, 103] width 89 height 12
click at [258, 97] on select "Black Diamond Large on wheels black Diamond" at bounding box center [302, 103] width 89 height 12
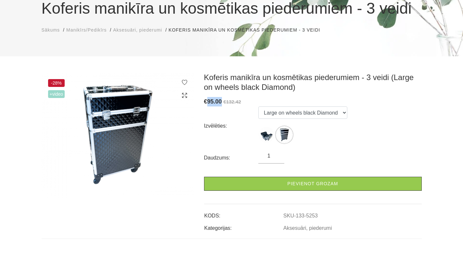
drag, startPoint x: 221, startPoint y: 101, endPoint x: 207, endPoint y: 101, distance: 14.0
click at [207, 101] on span "95.00" at bounding box center [214, 101] width 15 height 7
copy span "95.00"
click at [265, 134] on img at bounding box center [266, 134] width 16 height 16
select select "5252"
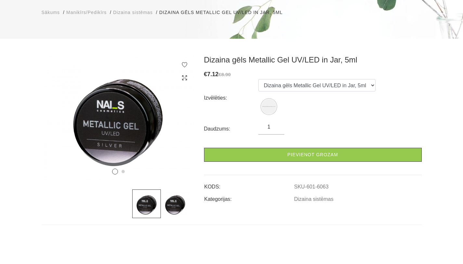
scroll to position [65, 0]
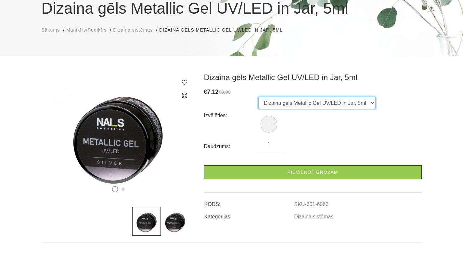
click at [318, 105] on select "Dizaina gēls Metallic Gel UV/LED in Jar, 5ml" at bounding box center [316, 103] width 117 height 12
click at [178, 221] on img at bounding box center [175, 221] width 29 height 29
click at [146, 222] on img at bounding box center [146, 221] width 29 height 29
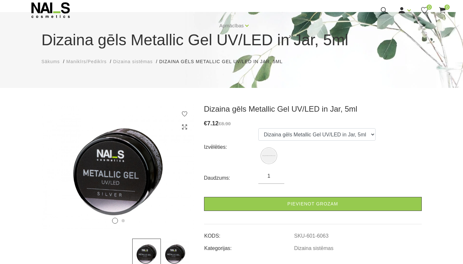
scroll to position [33, 0]
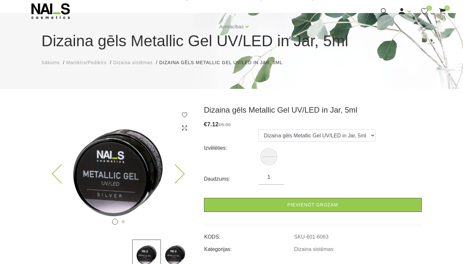
click at [133, 158] on img at bounding box center [118, 167] width 153 height 125
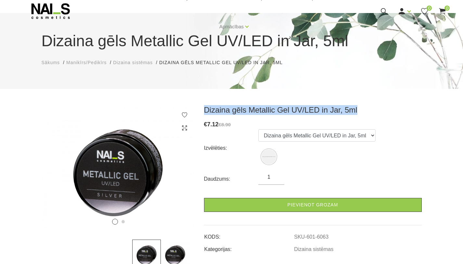
drag, startPoint x: 204, startPoint y: 110, endPoint x: 356, endPoint y: 112, distance: 151.5
click at [356, 112] on h3 "Dizaina gēls Metallic Gel UV/LED in Jar, 5ml" at bounding box center [313, 110] width 218 height 10
copy h3 "Dizaina gēls Metallic Gel UV/LED in Jar, 5ml"
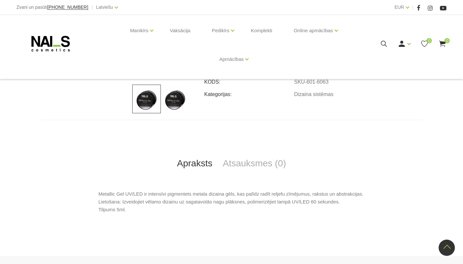
scroll to position [260, 0]
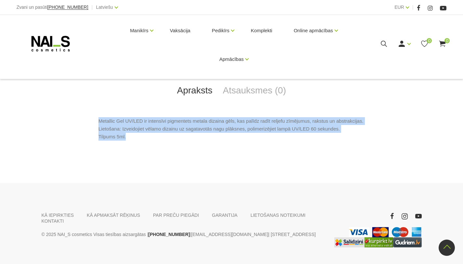
drag, startPoint x: 98, startPoint y: 119, endPoint x: 133, endPoint y: 138, distance: 39.1
click at [133, 138] on div "Metallic Gel UV/LED ir intensīvi pigmentets metala dizaina gēls, kas palīdz rad…" at bounding box center [232, 133] width 380 height 33
copy p "Metallic Gel UV/LED ir intensīvi pigmentets metala dizaina gēls, kas palīdz rad…"
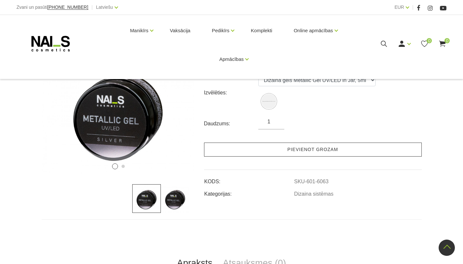
scroll to position [33, 0]
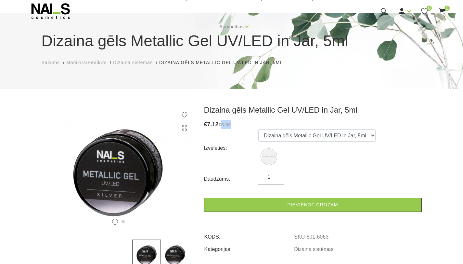
drag, startPoint x: 220, startPoint y: 124, endPoint x: 231, endPoint y: 125, distance: 11.4
click at [231, 125] on div "€ 7.12 €8.90" at bounding box center [313, 124] width 218 height 9
copy s "8.90"
drag, startPoint x: 207, startPoint y: 123, endPoint x: 216, endPoint y: 123, distance: 9.1
click at [216, 123] on span "7.12" at bounding box center [212, 124] width 11 height 7
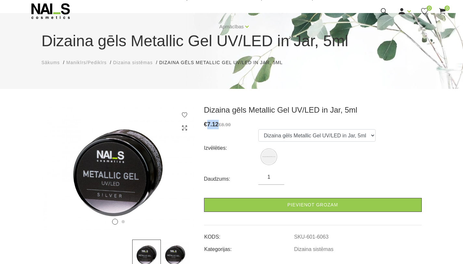
copy span "7.12"
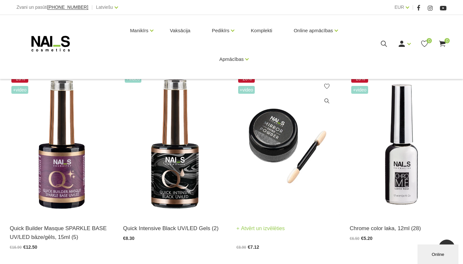
scroll to position [293, 0]
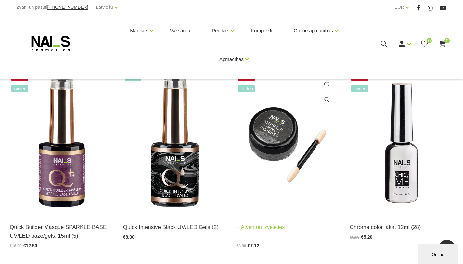
click at [280, 142] on img at bounding box center [289, 143] width 104 height 142
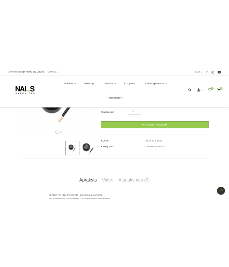
scroll to position [65, 0]
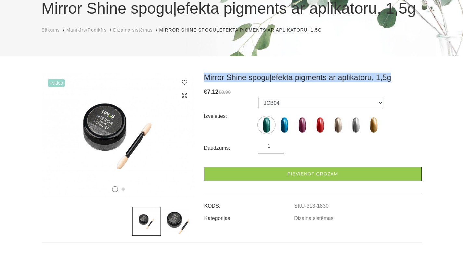
drag, startPoint x: 204, startPoint y: 78, endPoint x: 393, endPoint y: 75, distance: 188.9
click at [393, 75] on h3 "Mirror Shine spoguļefekta pigments ar aplikatoru, 1,5g" at bounding box center [313, 77] width 218 height 10
copy h3 "Mirror Shine spoguļefekta pigments ar aplikatoru, 1,5g"
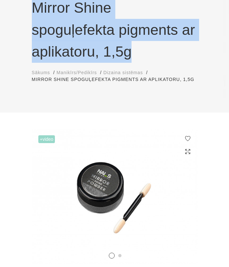
drag, startPoint x: 33, startPoint y: 9, endPoint x: 138, endPoint y: 62, distance: 117.8
click at [138, 62] on h1 "Mirror Shine spoguļefekta pigments ar aplikatoru, 1,5g" at bounding box center [115, 30] width 166 height 66
copy h1 "Mirror Shine spoguļefekta pigments ar aplikatoru, 1,5g"
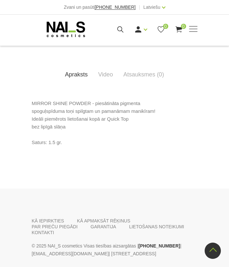
scroll to position [455, 0]
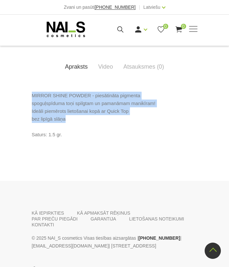
drag, startPoint x: 31, startPoint y: 87, endPoint x: 72, endPoint y: 112, distance: 47.8
click at [72, 112] on div "Apraksts Video Atsauksmes (0) MIRROR SHINE POWDER - piesātināta pigmenta spoguļ…" at bounding box center [115, 87] width 176 height 124
copy p "MIRROR SHINE POWDER - piesātināta pigmenta spoguļspīduma toņi spilgtam un paman…"
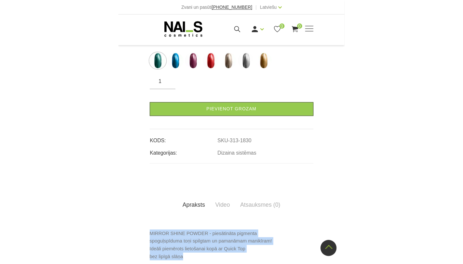
scroll to position [272, 0]
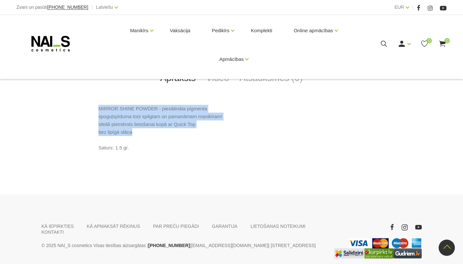
click at [223, 134] on p "MIRROR SHINE POWDER - piesātināta pigmenta spoguļspīduma toņi spilgtam un paman…" at bounding box center [231, 128] width 266 height 47
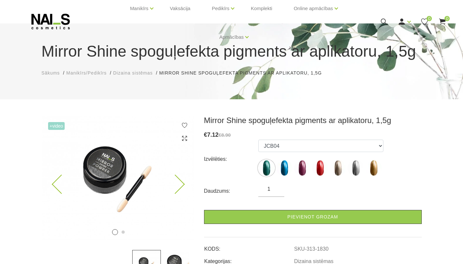
scroll to position [12, 0]
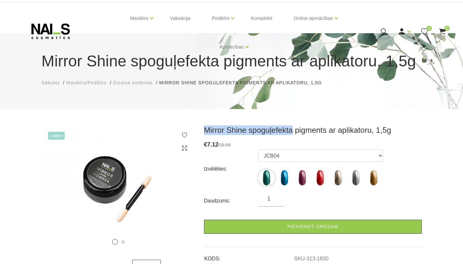
drag, startPoint x: 206, startPoint y: 130, endPoint x: 292, endPoint y: 130, distance: 85.8
click at [292, 130] on h3 "Mirror Shine spoguļefekta pigments ar aplikatoru, 1,5g" at bounding box center [313, 130] width 218 height 10
drag, startPoint x: 287, startPoint y: 130, endPoint x: 294, endPoint y: 122, distance: 10.6
click at [294, 122] on div "Mirror Shine spoguļefekta pigments ar aplikatoru, 1,5g Sākums Manikīrs/Pedikīrs…" at bounding box center [231, 205] width 463 height 434
drag, startPoint x: 327, startPoint y: 132, endPoint x: 205, endPoint y: 116, distance: 123.0
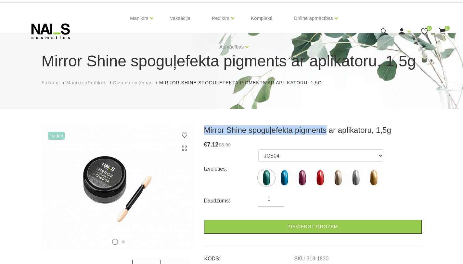
click at [205, 116] on div "Mirror Shine spoguļefekta pigments ar aplikatoru, 1,5g Sākums Manikīrs/Pedikīrs…" at bounding box center [231, 205] width 463 height 434
copy h3 "Mirror Shine spoguļefekta pigments"
drag, startPoint x: 393, startPoint y: 132, endPoint x: 204, endPoint y: 130, distance: 189.2
click at [204, 130] on h3 "Mirror Shine spoguļefekta pigments ar aplikatoru, 1,5g" at bounding box center [313, 130] width 218 height 10
copy h3 "Mirror Shine spoguļefekta pigments ar aplikatoru, 1,5g"
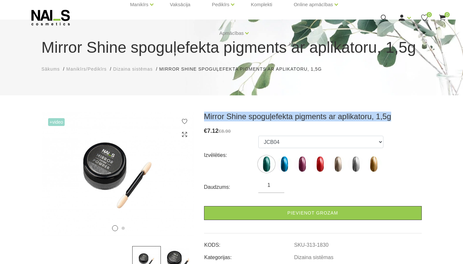
scroll to position [77, 0]
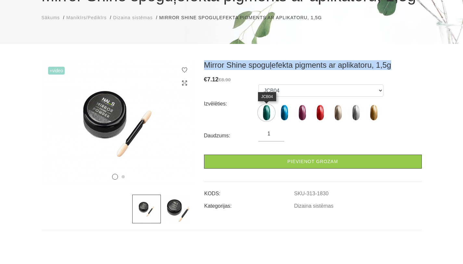
click at [269, 110] on img at bounding box center [266, 112] width 16 height 16
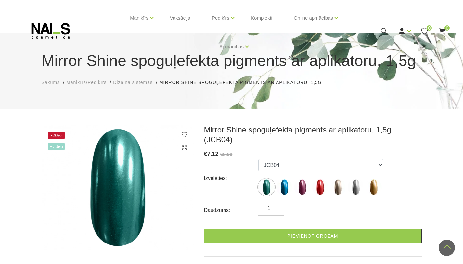
scroll to position [12, 0]
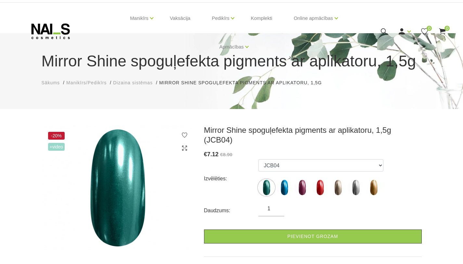
click at [397, 132] on h3 "Mirror Shine spoguļefekta pigments ar aplikatoru, 1,5g (JCB04)" at bounding box center [313, 135] width 218 height 20
copy h3 "JCB04"
click at [285, 179] on img at bounding box center [284, 187] width 16 height 16
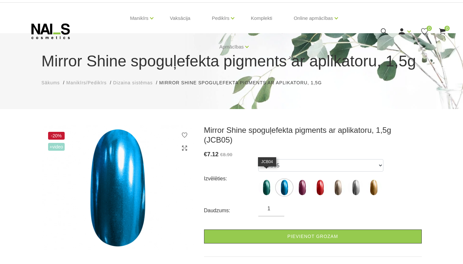
click at [266, 179] on img at bounding box center [266, 187] width 16 height 16
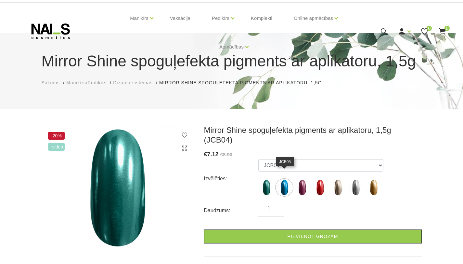
click at [285, 179] on img at bounding box center [284, 187] width 16 height 16
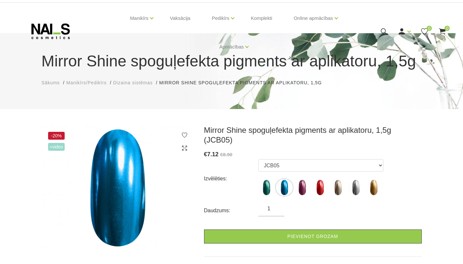
click at [404, 132] on h3 "Mirror Shine spoguļefekta pigments ar aplikatoru, 1,5g (JCB05)" at bounding box center [313, 135] width 218 height 20
copy h3 "JCB05"
click at [303, 180] on img at bounding box center [302, 187] width 16 height 16
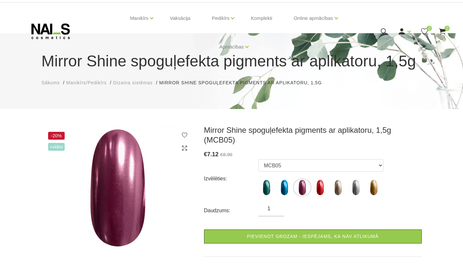
click at [228, 140] on h3 "Mirror Shine spoguļefekta pigments ar aplikatoru, 1,5g (MCB05)" at bounding box center [313, 135] width 218 height 20
copy h3 "MCB05"
click at [320, 188] on img at bounding box center [320, 187] width 16 height 16
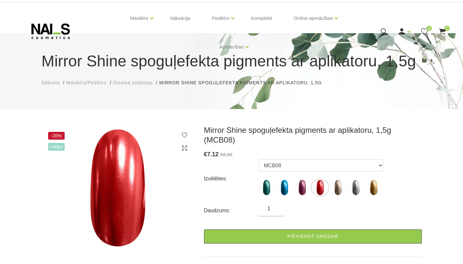
click at [229, 141] on h3 "Mirror Shine spoguļefekta pigments ar aplikatoru, 1,5g (MCB08)" at bounding box center [313, 135] width 218 height 20
copy h3 "MCB08"
click at [340, 185] on img at bounding box center [338, 187] width 16 height 16
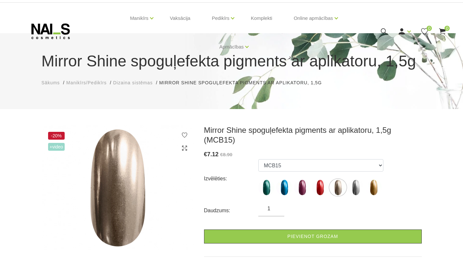
click at [227, 138] on h3 "Mirror Shine spoguļefekta pigments ar aplikatoru, 1,5g (MCB15)" at bounding box center [313, 135] width 218 height 20
copy h3 "MCB15"
click at [355, 188] on img at bounding box center [356, 187] width 16 height 16
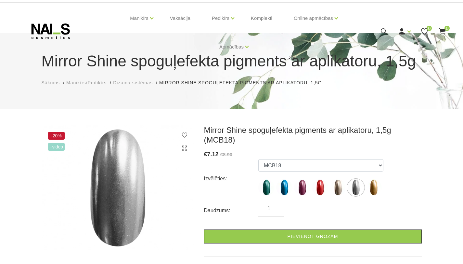
click at [220, 141] on h3 "Mirror Shine spoguļefekta pigments ar aplikatoru, 1,5g (MCB18)" at bounding box center [313, 135] width 218 height 20
click at [374, 187] on img at bounding box center [374, 187] width 16 height 16
select select "1838"
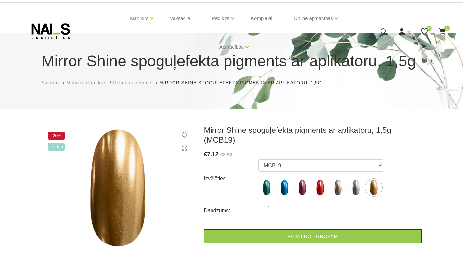
click at [225, 140] on h3 "Mirror Shine spoguļefekta pigments ar aplikatoru, 1,5g (MCB19)" at bounding box center [313, 135] width 218 height 20
drag, startPoint x: 221, startPoint y: 153, endPoint x: 233, endPoint y: 154, distance: 12.4
click at [233, 154] on div "€ 7.12 €8.90" at bounding box center [313, 154] width 218 height 9
drag, startPoint x: 208, startPoint y: 153, endPoint x: 216, endPoint y: 154, distance: 7.8
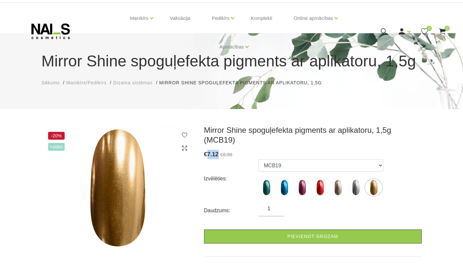
click at [216, 154] on span "7.12" at bounding box center [212, 154] width 11 height 7
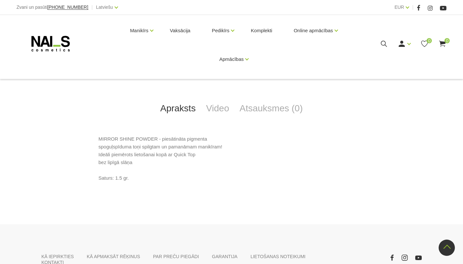
scroll to position [240, 0]
click at [215, 109] on link "Video" at bounding box center [217, 106] width 33 height 21
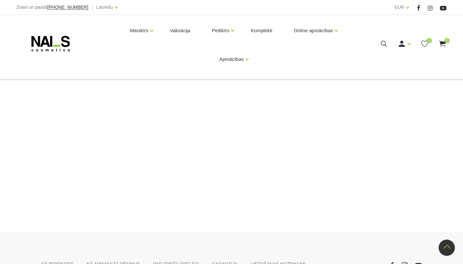
scroll to position [305, 0]
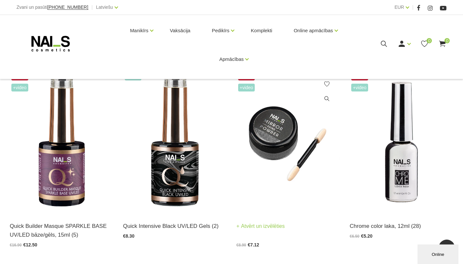
scroll to position [293, 0]
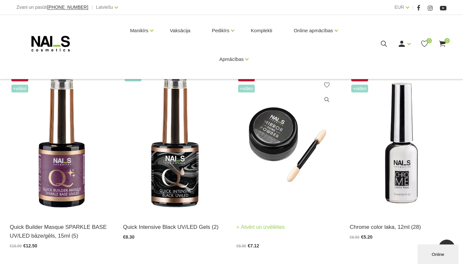
click at [280, 132] on img at bounding box center [289, 143] width 104 height 142
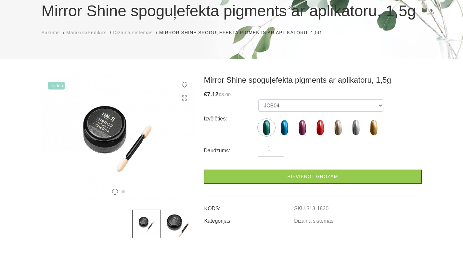
scroll to position [65, 0]
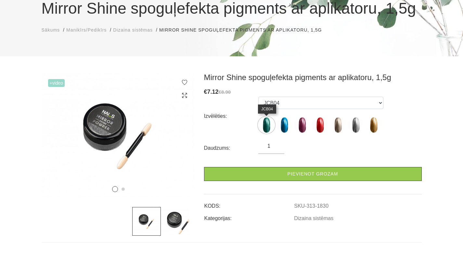
click at [267, 125] on img at bounding box center [266, 125] width 16 height 16
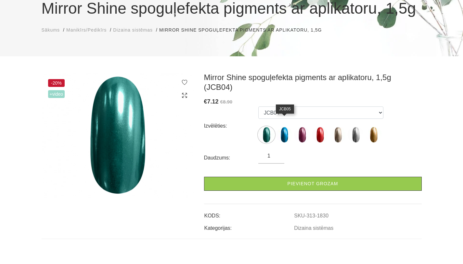
click at [284, 126] on img at bounding box center [284, 134] width 16 height 16
select select "1831"
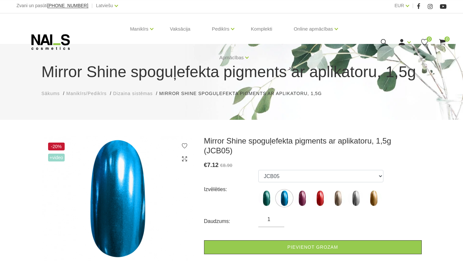
scroll to position [0, 0]
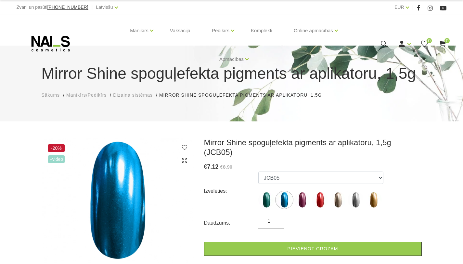
click at [52, 44] on icon at bounding box center [51, 43] width 68 height 16
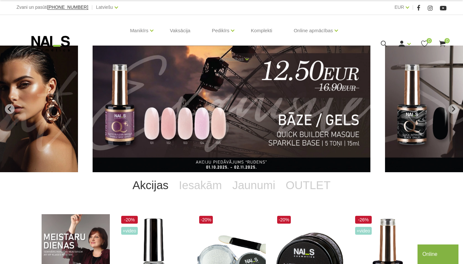
click at [262, 119] on img "2 of 11" at bounding box center [232, 109] width 278 height 126
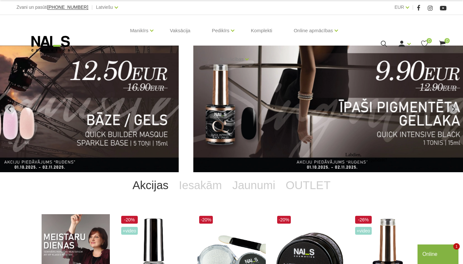
drag, startPoint x: 109, startPoint y: 82, endPoint x: 144, endPoint y: 85, distance: 35.9
click at [144, 85] on div "NAILS cosmetics - slideshow banner" at bounding box center [231, 109] width 463 height 126
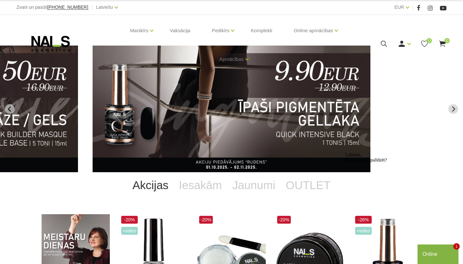
click at [214, 100] on img "3 of 11" at bounding box center [232, 109] width 278 height 126
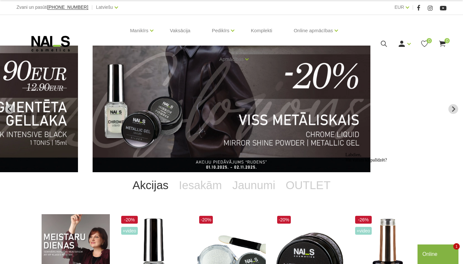
click at [230, 98] on img "4 of 11" at bounding box center [232, 109] width 278 height 126
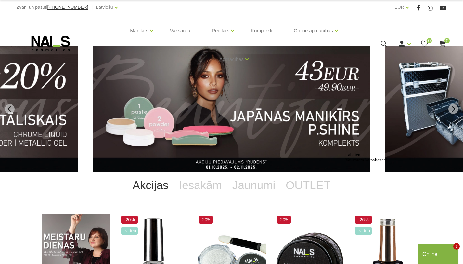
drag, startPoint x: 172, startPoint y: 98, endPoint x: 315, endPoint y: 102, distance: 143.1
click at [313, 103] on img "5 of 11" at bounding box center [232, 109] width 278 height 126
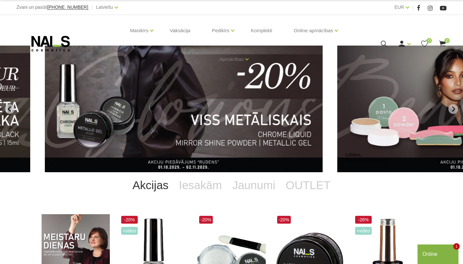
drag, startPoint x: 144, startPoint y: 108, endPoint x: 268, endPoint y: 109, distance: 123.5
click at [256, 108] on img "4 of 11" at bounding box center [184, 109] width 278 height 126
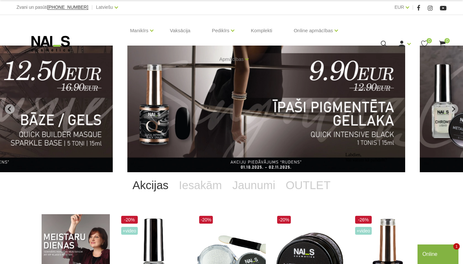
drag, startPoint x: 208, startPoint y: 110, endPoint x: 302, endPoint y: 114, distance: 93.7
click at [294, 114] on img "3 of 11" at bounding box center [266, 109] width 278 height 126
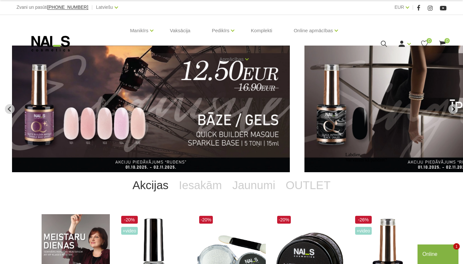
drag, startPoint x: 309, startPoint y: 118, endPoint x: 209, endPoint y: 117, distance: 100.1
click at [305, 118] on img "3 of 11" at bounding box center [444, 109] width 278 height 126
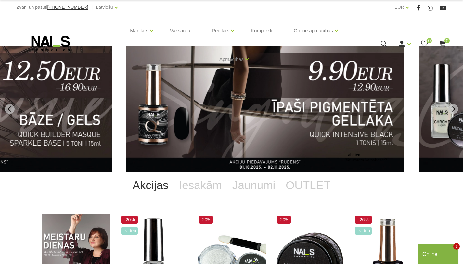
drag, startPoint x: 296, startPoint y: 121, endPoint x: 200, endPoint y: 113, distance: 96.9
click at [202, 114] on img "3 of 11" at bounding box center [265, 109] width 278 height 126
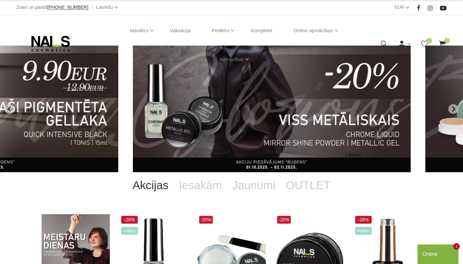
drag, startPoint x: 308, startPoint y: 120, endPoint x: 210, endPoint y: 114, distance: 98.3
click at [214, 114] on img "4 of 11" at bounding box center [272, 109] width 278 height 126
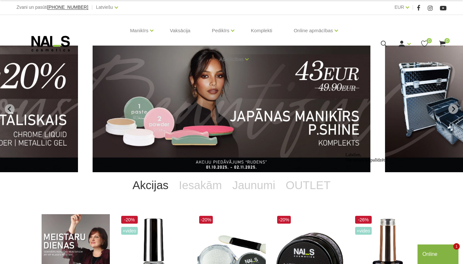
click at [275, 114] on img "5 of 11" at bounding box center [232, 109] width 278 height 126
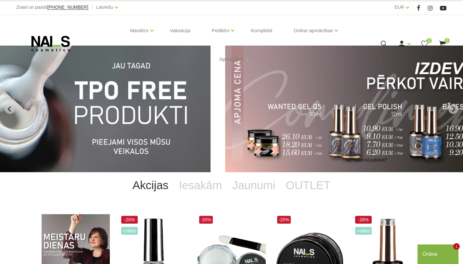
drag, startPoint x: 66, startPoint y: 89, endPoint x: 265, endPoint y: 102, distance: 199.4
click at [211, 102] on img "7 of 11" at bounding box center [72, 109] width 278 height 126
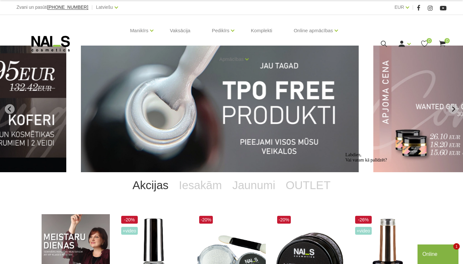
drag, startPoint x: 134, startPoint y: 102, endPoint x: 283, endPoint y: 109, distance: 149.7
click at [278, 108] on img "7 of 11" at bounding box center [220, 109] width 278 height 126
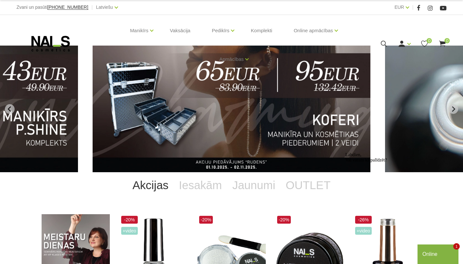
click at [233, 107] on img "6 of 11" at bounding box center [232, 109] width 278 height 126
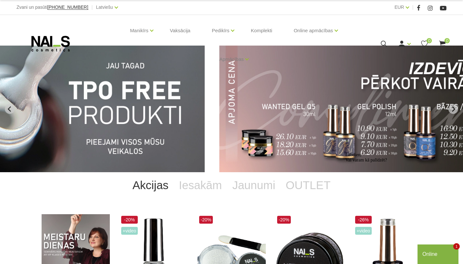
drag, startPoint x: 129, startPoint y: 89, endPoint x: 255, endPoint y: 93, distance: 125.9
click at [255, 93] on img "8 of 11" at bounding box center [358, 109] width 278 height 126
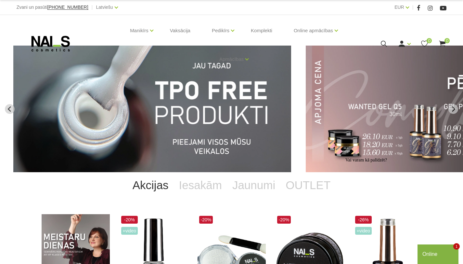
drag, startPoint x: 300, startPoint y: 103, endPoint x: 208, endPoint y: 102, distance: 92.0
click at [213, 102] on img "7 of 11" at bounding box center [152, 109] width 278 height 126
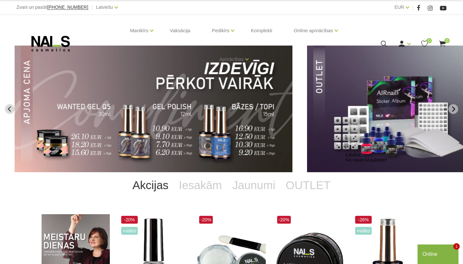
drag, startPoint x: 299, startPoint y: 105, endPoint x: 190, endPoint y: 105, distance: 109.2
click at [202, 105] on img "8 of 11" at bounding box center [154, 109] width 278 height 126
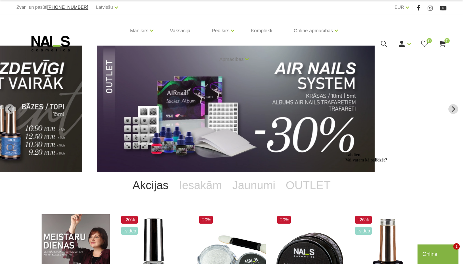
drag, startPoint x: 265, startPoint y: 112, endPoint x: 192, endPoint y: 112, distance: 73.1
click at [219, 112] on img "9 of 11" at bounding box center [236, 109] width 278 height 126
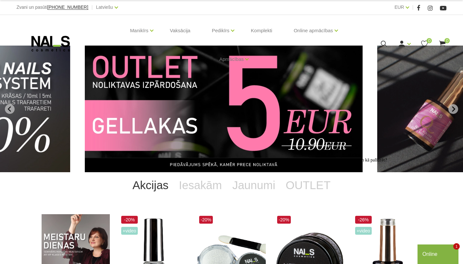
drag, startPoint x: 262, startPoint y: 113, endPoint x: 153, endPoint y: 104, distance: 109.7
click at [155, 104] on img "10 of 11" at bounding box center [224, 109] width 278 height 126
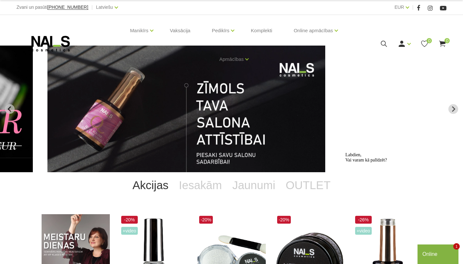
drag, startPoint x: 290, startPoint y: 115, endPoint x: 176, endPoint y: 111, distance: 114.2
click at [178, 111] on img "11 of 11" at bounding box center [186, 109] width 278 height 126
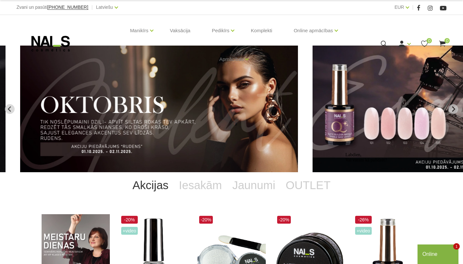
drag, startPoint x: 278, startPoint y: 117, endPoint x: 153, endPoint y: 111, distance: 125.6
click at [159, 112] on img "1 of 11" at bounding box center [159, 109] width 278 height 126
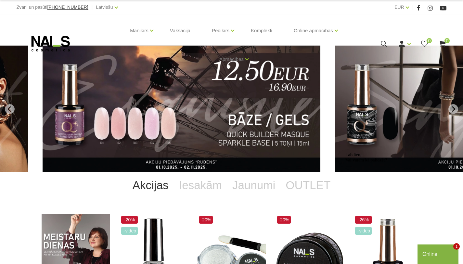
drag, startPoint x: 279, startPoint y: 122, endPoint x: 200, endPoint y: 115, distance: 78.6
click at [202, 116] on img "2 of 11" at bounding box center [182, 109] width 278 height 126
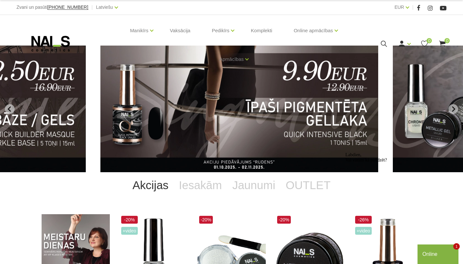
drag, startPoint x: 228, startPoint y: 114, endPoint x: 327, endPoint y: 115, distance: 99.8
click at [321, 114] on img "3 of 11" at bounding box center [239, 109] width 278 height 126
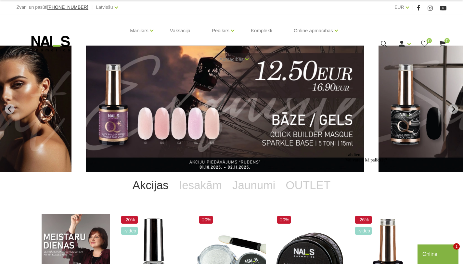
drag, startPoint x: 203, startPoint y: 114, endPoint x: 306, endPoint y: 114, distance: 102.7
click at [285, 114] on img "2 of 11" at bounding box center [225, 109] width 278 height 126
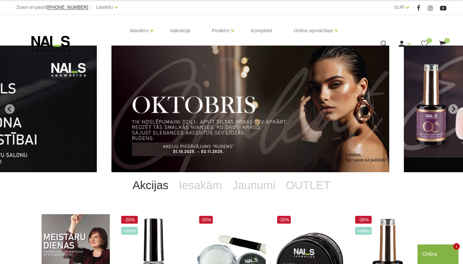
drag, startPoint x: 218, startPoint y: 115, endPoint x: 308, endPoint y: 116, distance: 89.4
click at [292, 114] on img "1 of 11" at bounding box center [250, 109] width 278 height 126
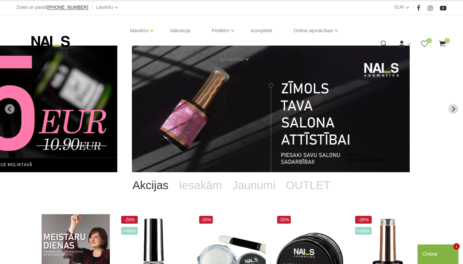
drag, startPoint x: 238, startPoint y: 116, endPoint x: 334, endPoint y: 116, distance: 96.2
click at [333, 116] on img "11 of 11" at bounding box center [271, 109] width 278 height 126
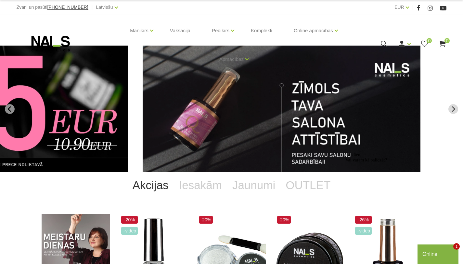
drag, startPoint x: 244, startPoint y: 115, endPoint x: 331, endPoint y: 115, distance: 86.5
click at [331, 115] on img "11 of 11" at bounding box center [282, 109] width 278 height 126
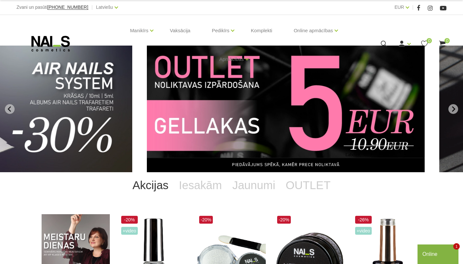
drag, startPoint x: 301, startPoint y: 118, endPoint x: 380, endPoint y: 119, distance: 79.0
click at [371, 118] on img "10 of 11" at bounding box center [286, 109] width 278 height 126
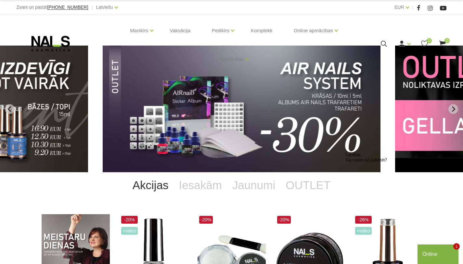
drag, startPoint x: 276, startPoint y: 125, endPoint x: 325, endPoint y: 125, distance: 49.4
click at [325, 125] on img "9 of 11" at bounding box center [242, 109] width 278 height 126
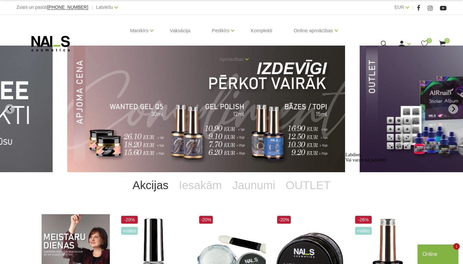
drag, startPoint x: 251, startPoint y: 125, endPoint x: 331, endPoint y: 124, distance: 80.0
click at [321, 124] on img "8 of 11" at bounding box center [206, 109] width 278 height 126
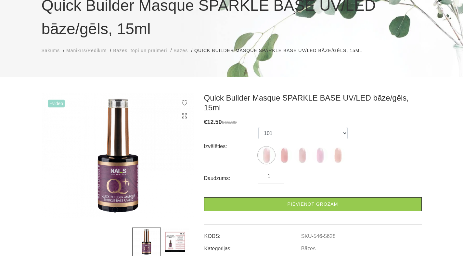
scroll to position [33, 0]
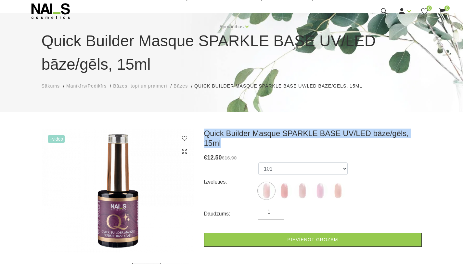
drag, startPoint x: 204, startPoint y: 134, endPoint x: 416, endPoint y: 133, distance: 212.3
click at [419, 134] on h3 "Quick Builder Masque SPARKLE BASE UV/LED bāze/gēls, 15ml" at bounding box center [313, 138] width 218 height 20
copy h3 "Quick Builder Masque SPARKLE BASE UV/LED bāze/gēls, 15ml"
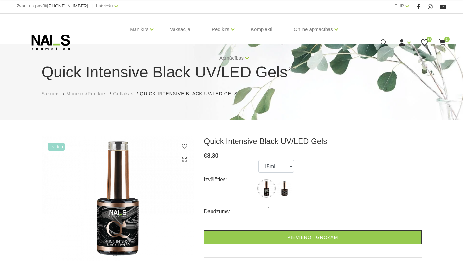
scroll to position [33, 0]
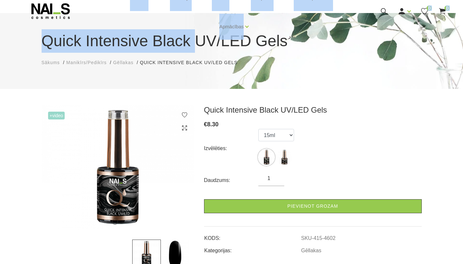
drag, startPoint x: 40, startPoint y: 41, endPoint x: 193, endPoint y: 50, distance: 153.4
click at [193, 50] on body "Zvani un pasūti [PHONE_NUMBER] | Latviešu Latviešu Russian English EUR EUR | Ma…" at bounding box center [231, 99] width 463 height 264
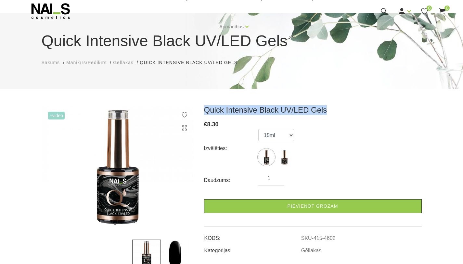
drag, startPoint x: 325, startPoint y: 112, endPoint x: 202, endPoint y: 110, distance: 122.9
click at [202, 110] on div "Quick Intensive Black UV/LED Gels € 8.30 Izvēlēties: 15ml 8ml Daudzums: 1 Pievi…" at bounding box center [313, 186] width 228 height 163
copy h3 "Quick Intensive Black UV/LED Gels"
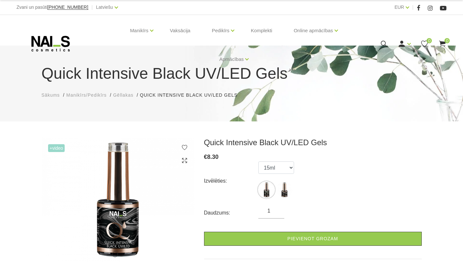
scroll to position [29, 0]
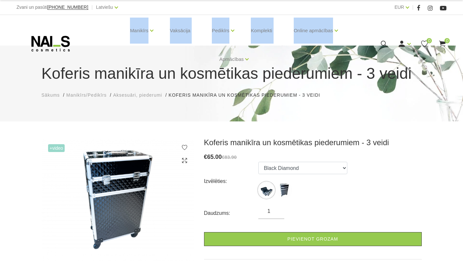
drag, startPoint x: 41, startPoint y: 73, endPoint x: 114, endPoint y: 73, distance: 72.5
click at [114, 74] on div "Manikīrs Gēllakas Bāzes, topi un praimeri Gēlu sistēmas Dizaina sistēmas Dažādi…" at bounding box center [231, 47] width 463 height 64
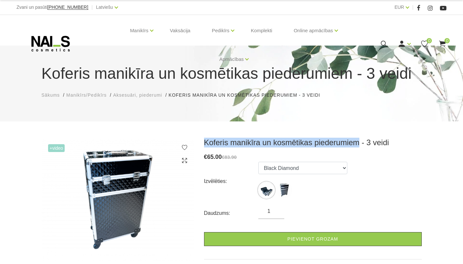
drag, startPoint x: 204, startPoint y: 141, endPoint x: 359, endPoint y: 143, distance: 154.8
click at [359, 143] on h3 "Koferis manikīra un kosmētikas piederumiem - 3 veidi" at bounding box center [313, 143] width 218 height 10
copy h3 "Koferis manikīra un kosmētikas piederumiem"
